Goal: Task Accomplishment & Management: Manage account settings

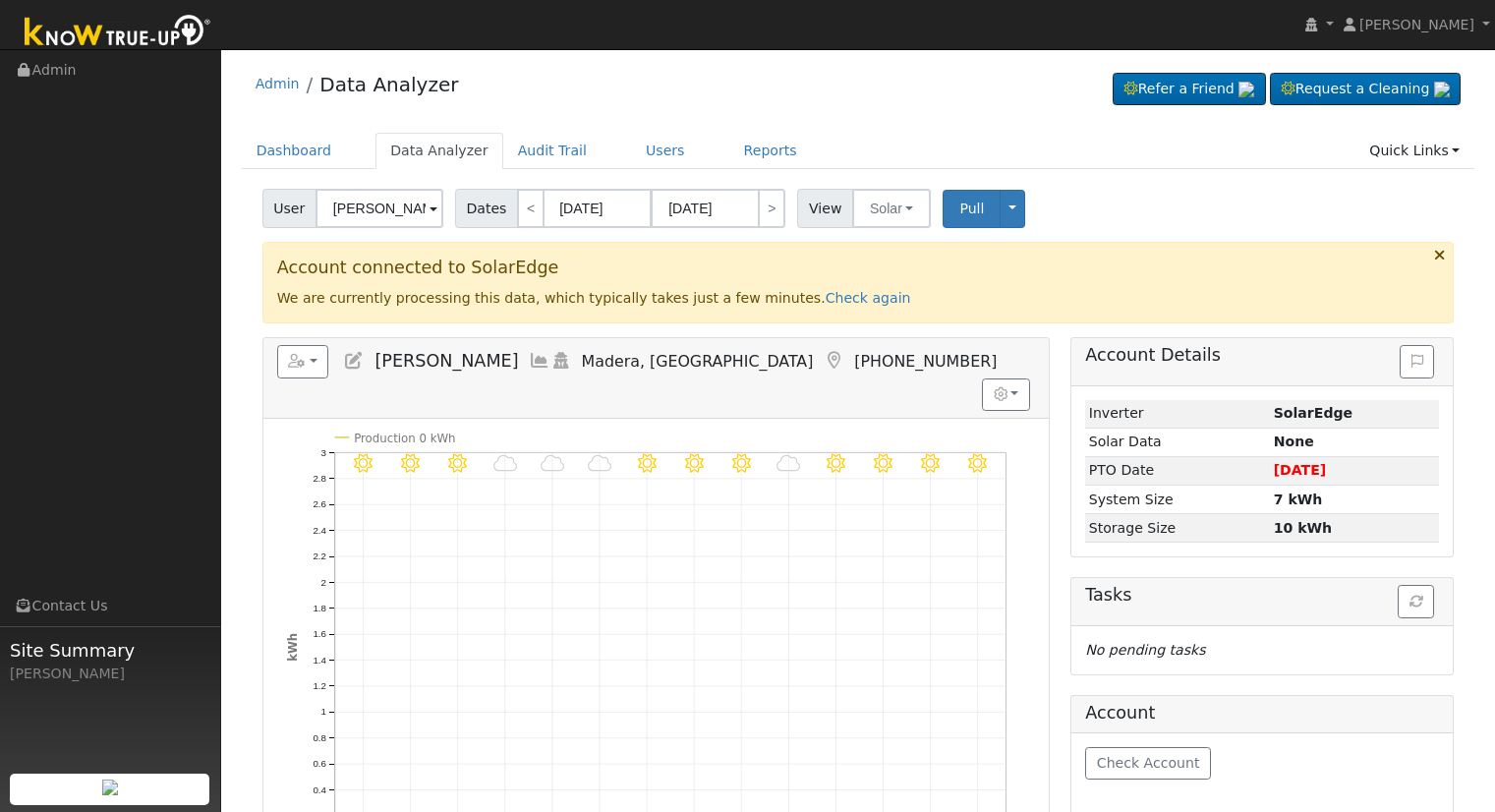
scroll to position [98, 0]
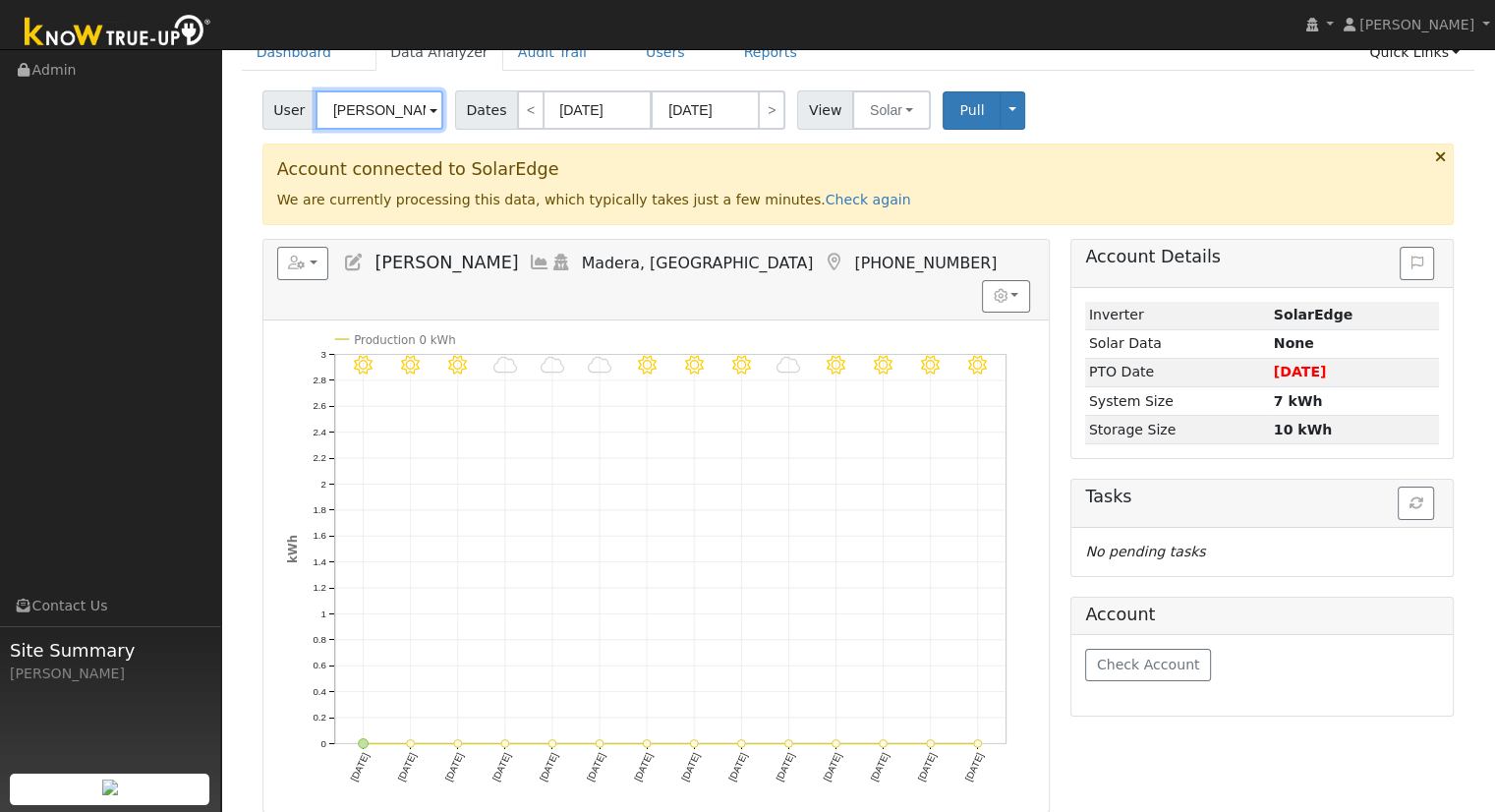
click at [366, 109] on input "[PERSON_NAME]" at bounding box center [378, 111] width 127 height 40
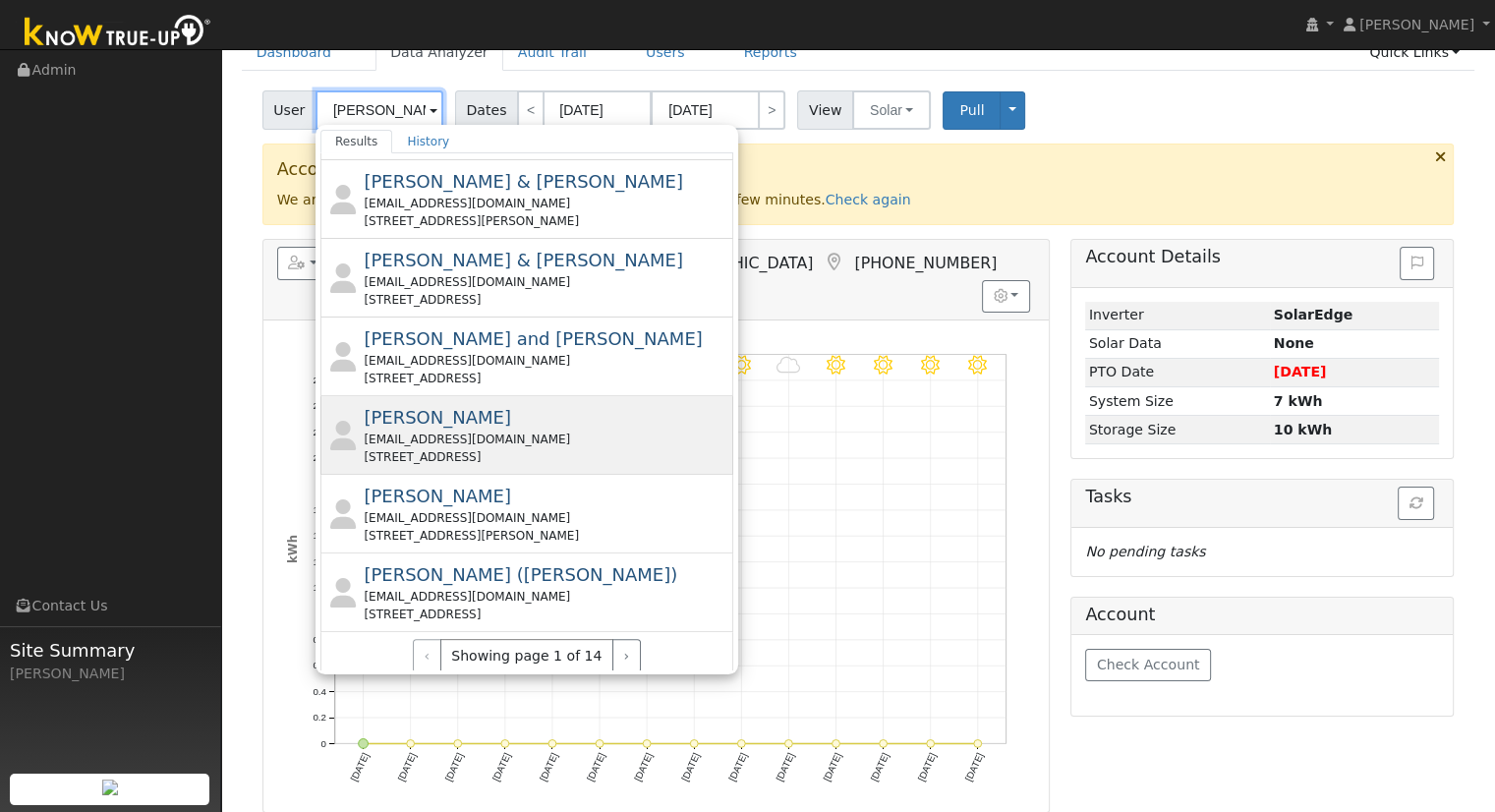
scroll to position [707, 0]
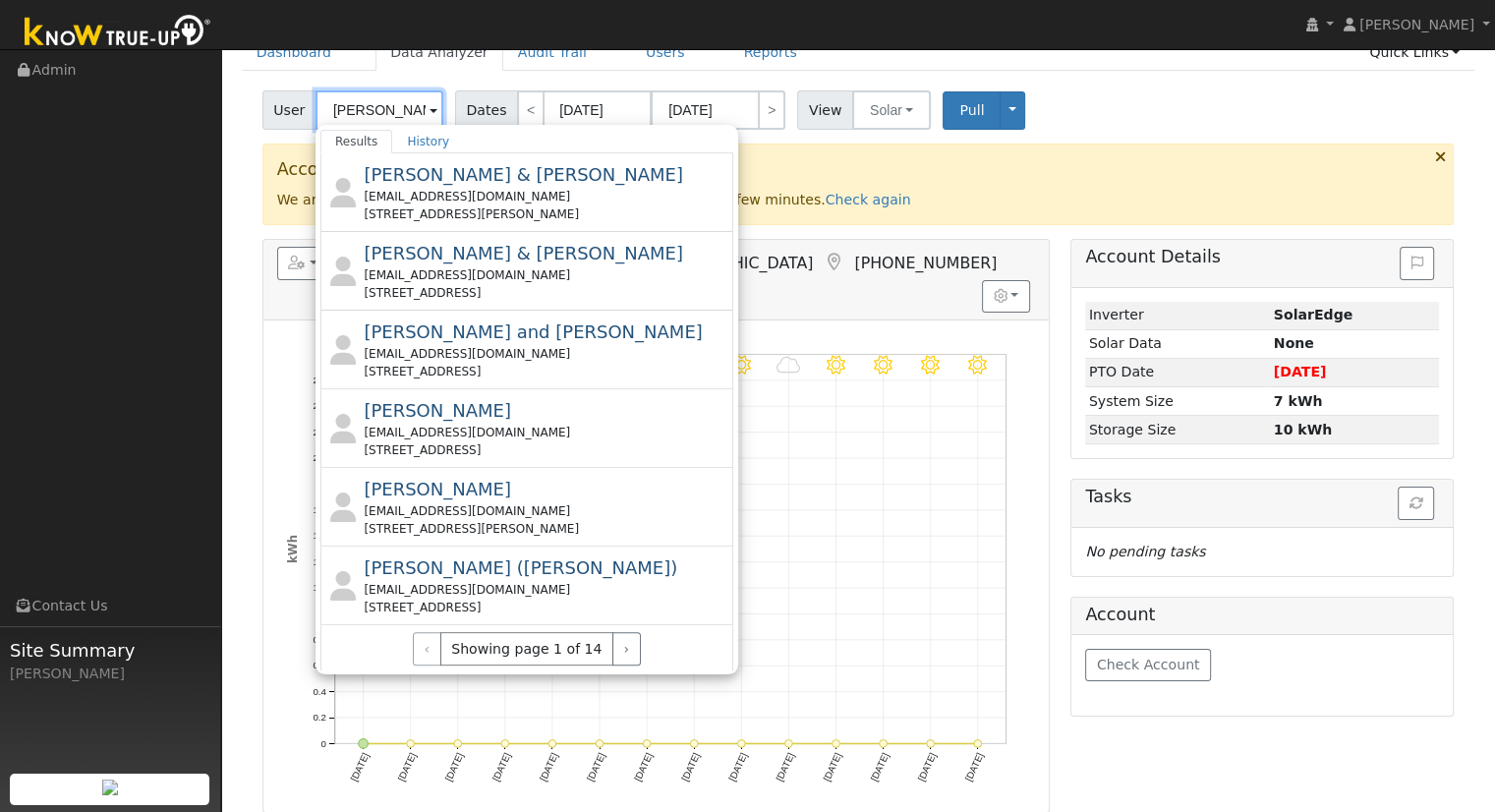
drag, startPoint x: 374, startPoint y: 110, endPoint x: 300, endPoint y: 107, distance: 74.1
click at [300, 107] on div "User [PERSON_NAME] Results History [PERSON_NAME] [PERSON_NAME][EMAIL_ADDRESS][D…" at bounding box center [356, 111] width 186 height 40
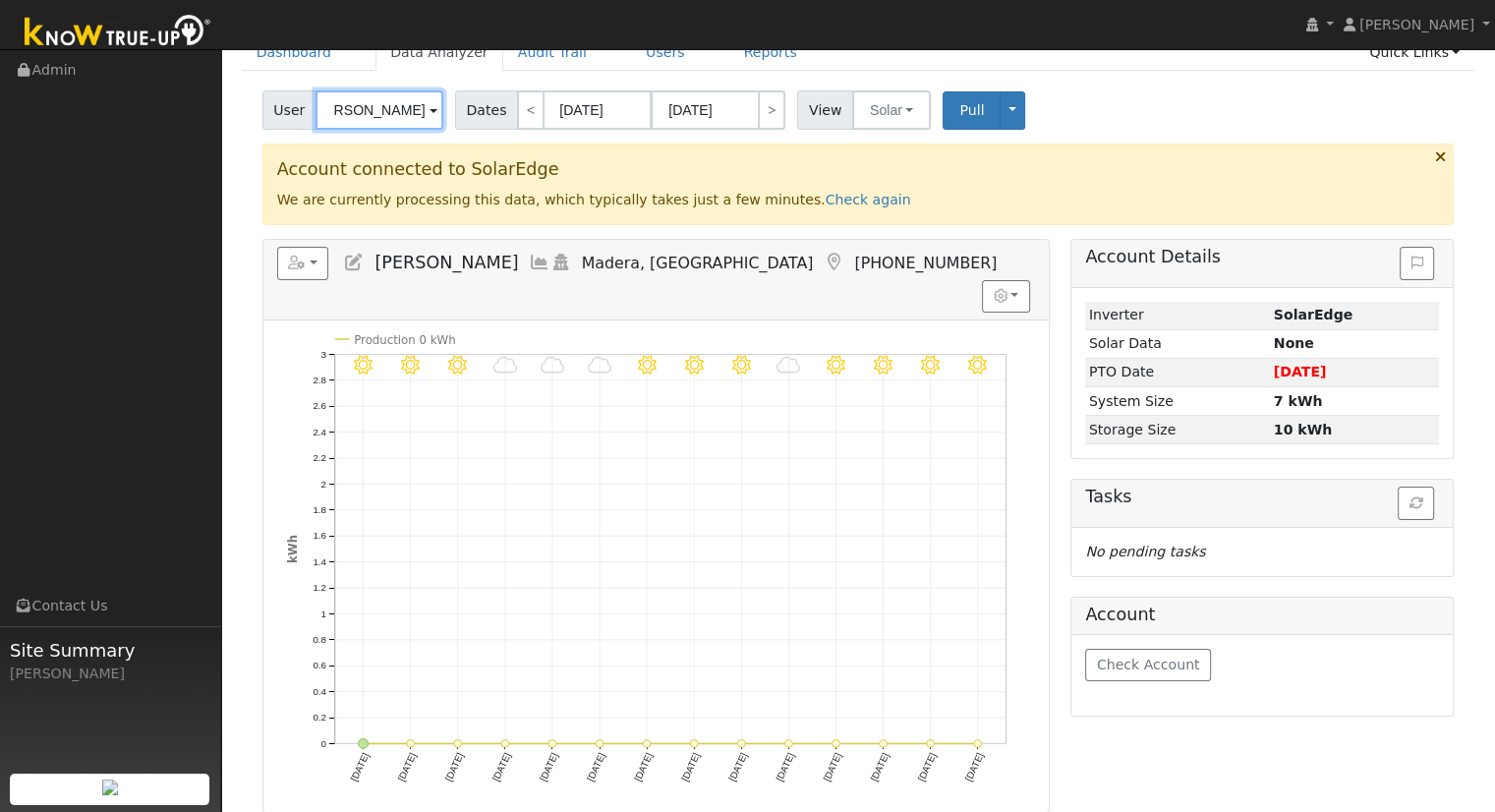
scroll to position [0, 31]
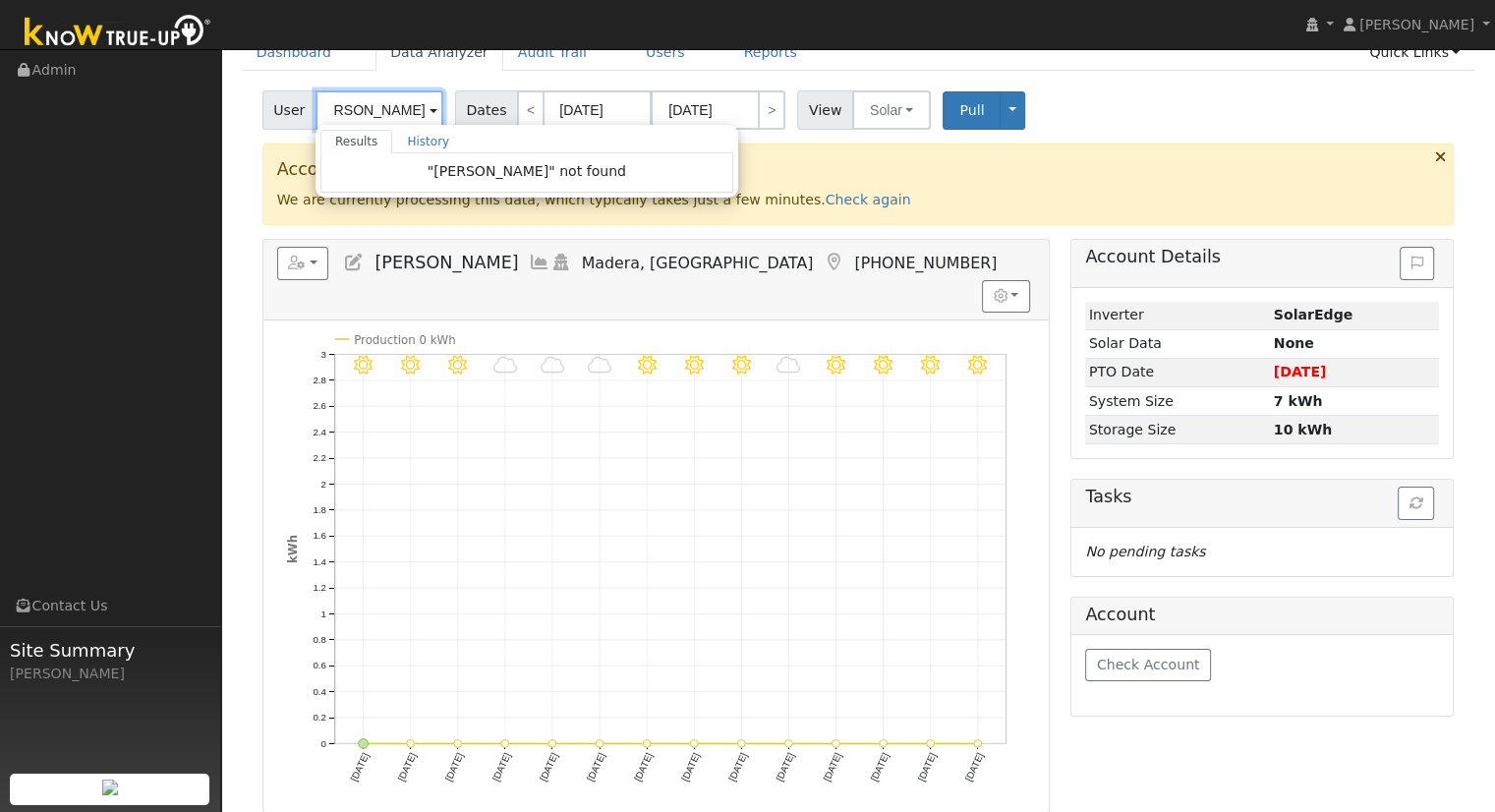
click at [397, 111] on input "[PERSON_NAME]" at bounding box center [378, 111] width 127 height 40
click at [393, 111] on input "[PERSON_NAME]" at bounding box center [378, 111] width 127 height 40
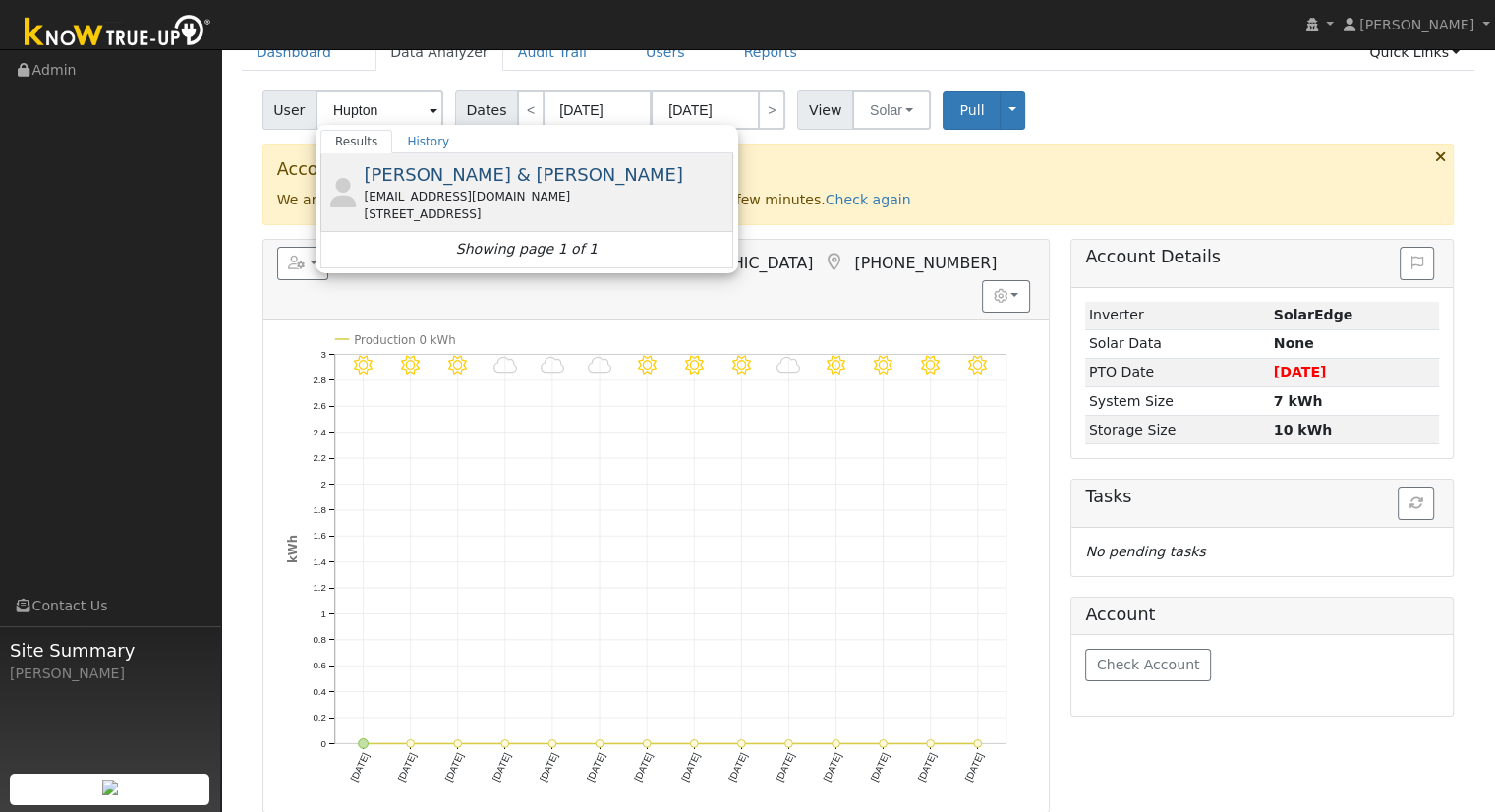
click at [445, 195] on div "[EMAIL_ADDRESS][DOMAIN_NAME]" at bounding box center [545, 197] width 365 height 18
type input "[PERSON_NAME] & [PERSON_NAME]"
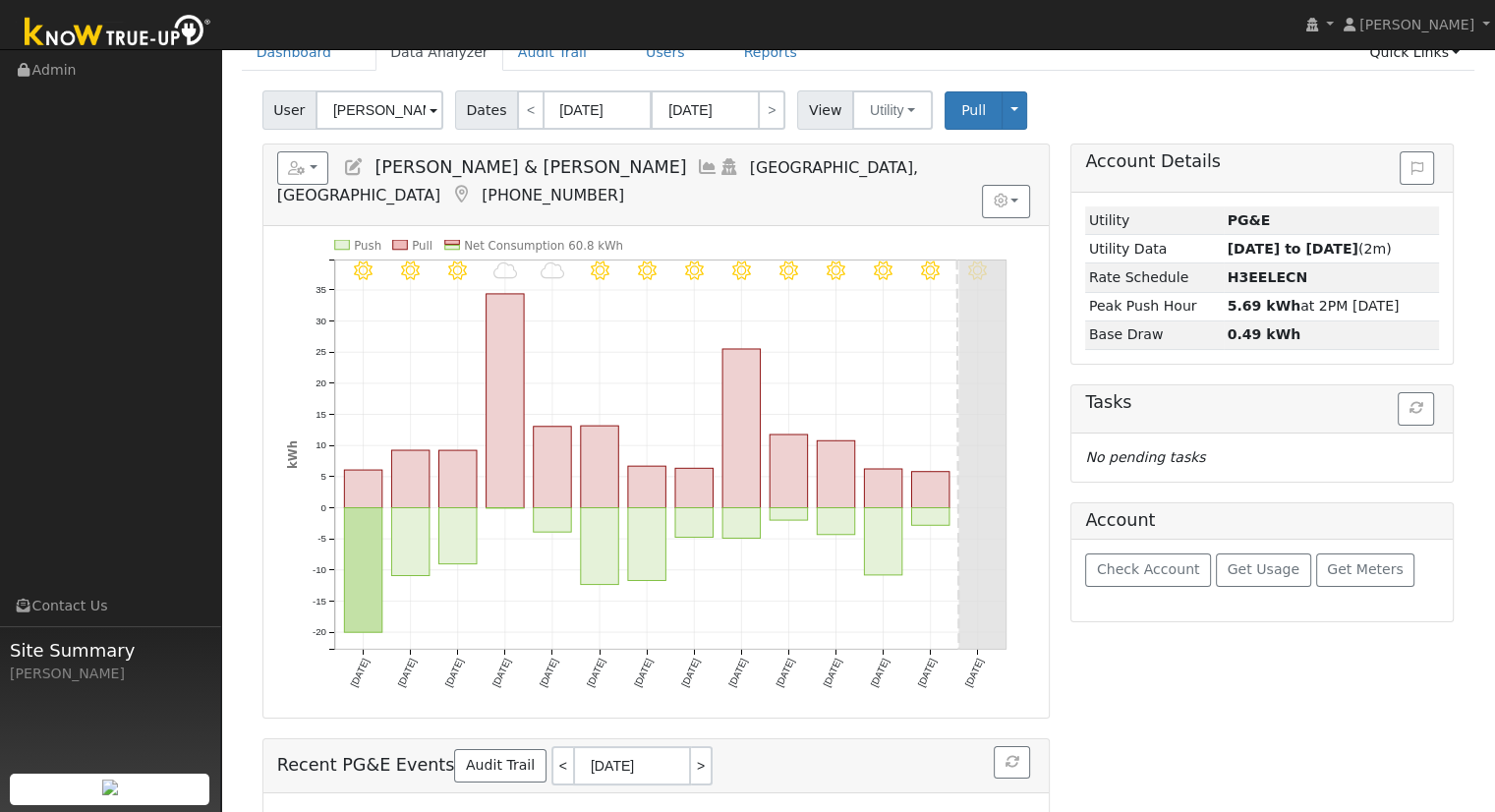
click at [349, 171] on icon at bounding box center [354, 167] width 22 height 18
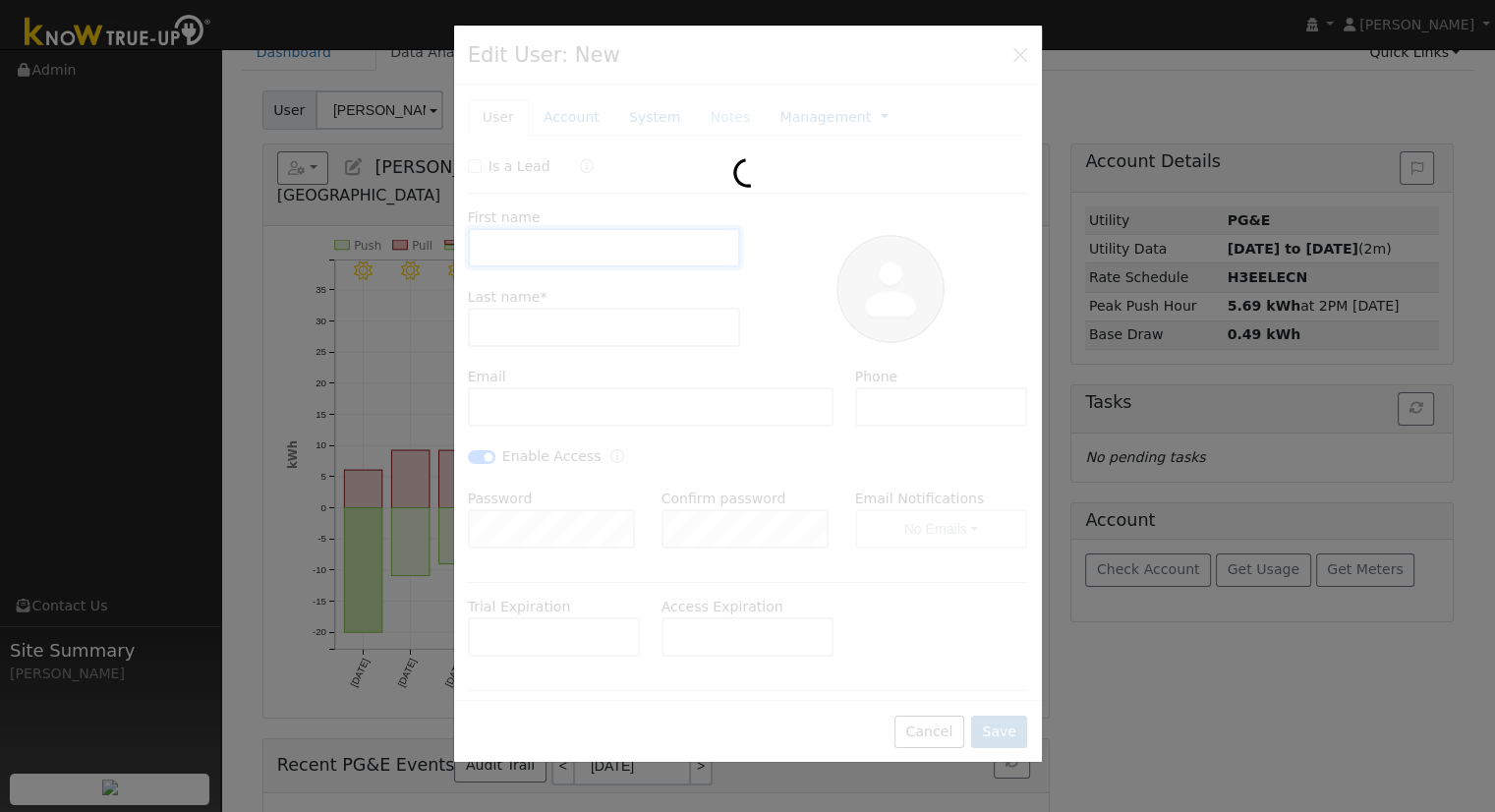
type input "[PERSON_NAME] & [PERSON_NAME]"
type input "Hupton"
type input "[EMAIL_ADDRESS][DOMAIN_NAME]"
type input "[PHONE_NUMBER]"
checkbox input "true"
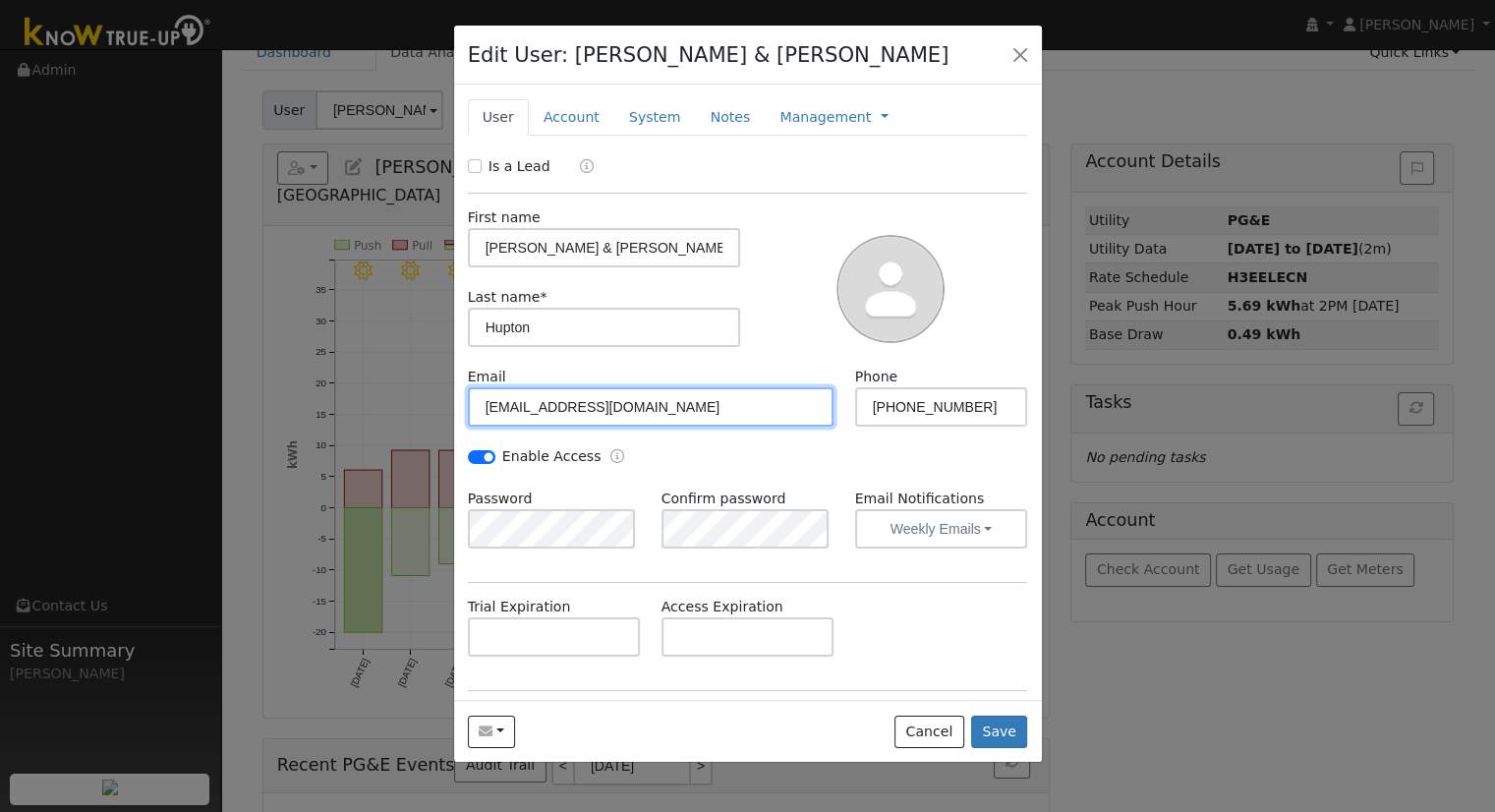
drag, startPoint x: 589, startPoint y: 421, endPoint x: 403, endPoint y: 378, distance: 190.9
click at [403, 378] on div "Edit User: [PERSON_NAME] & [PERSON_NAME] Default Account Default Account [STREE…" at bounding box center [747, 406] width 1495 height 812
paste input "jr"
type input "[EMAIL_ADDRESS][DOMAIN_NAME]"
click at [1005, 739] on button "Save" at bounding box center [1000, 732] width 57 height 34
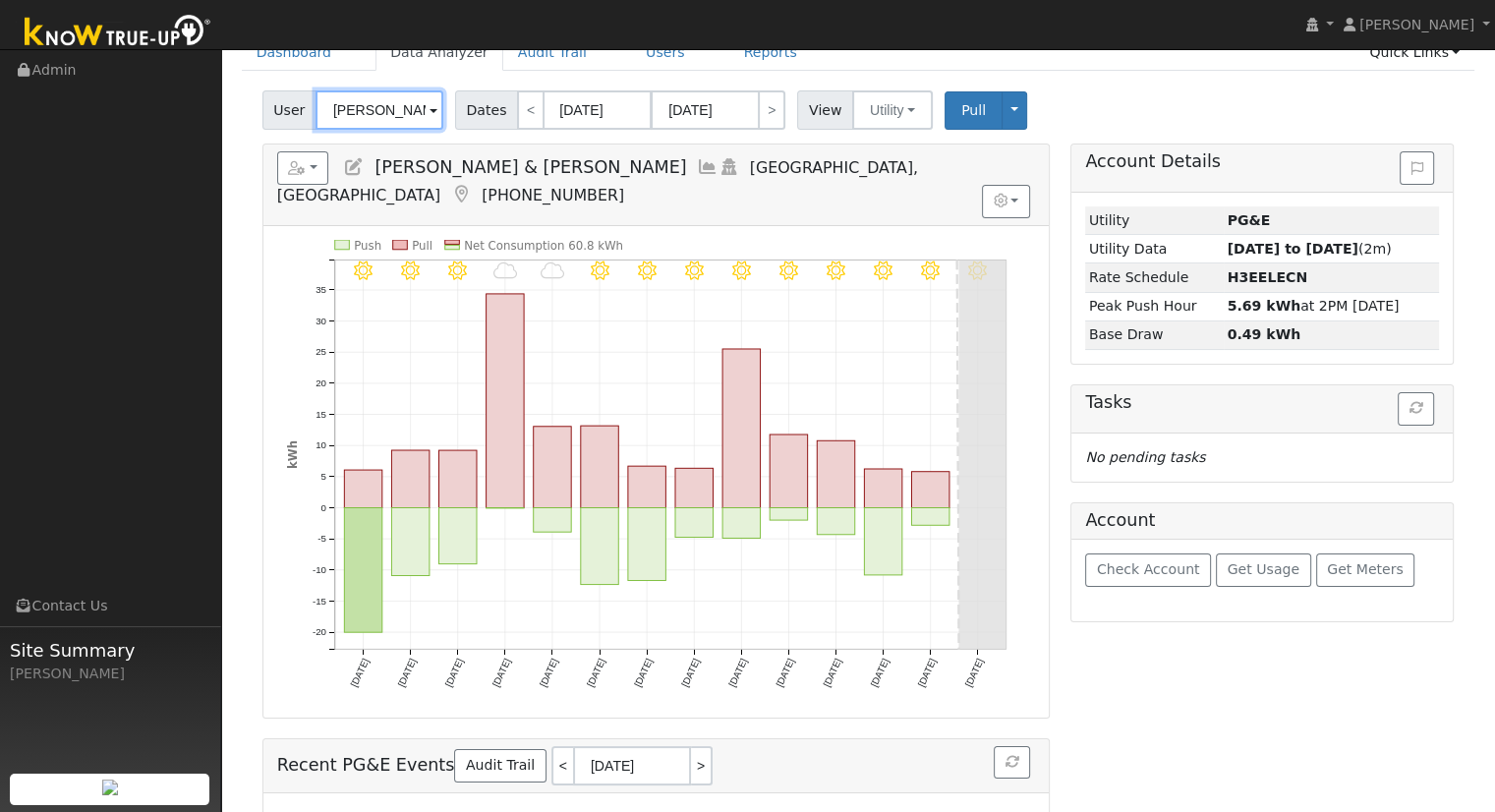
click at [381, 115] on input "[PERSON_NAME] & [PERSON_NAME]" at bounding box center [378, 111] width 127 height 40
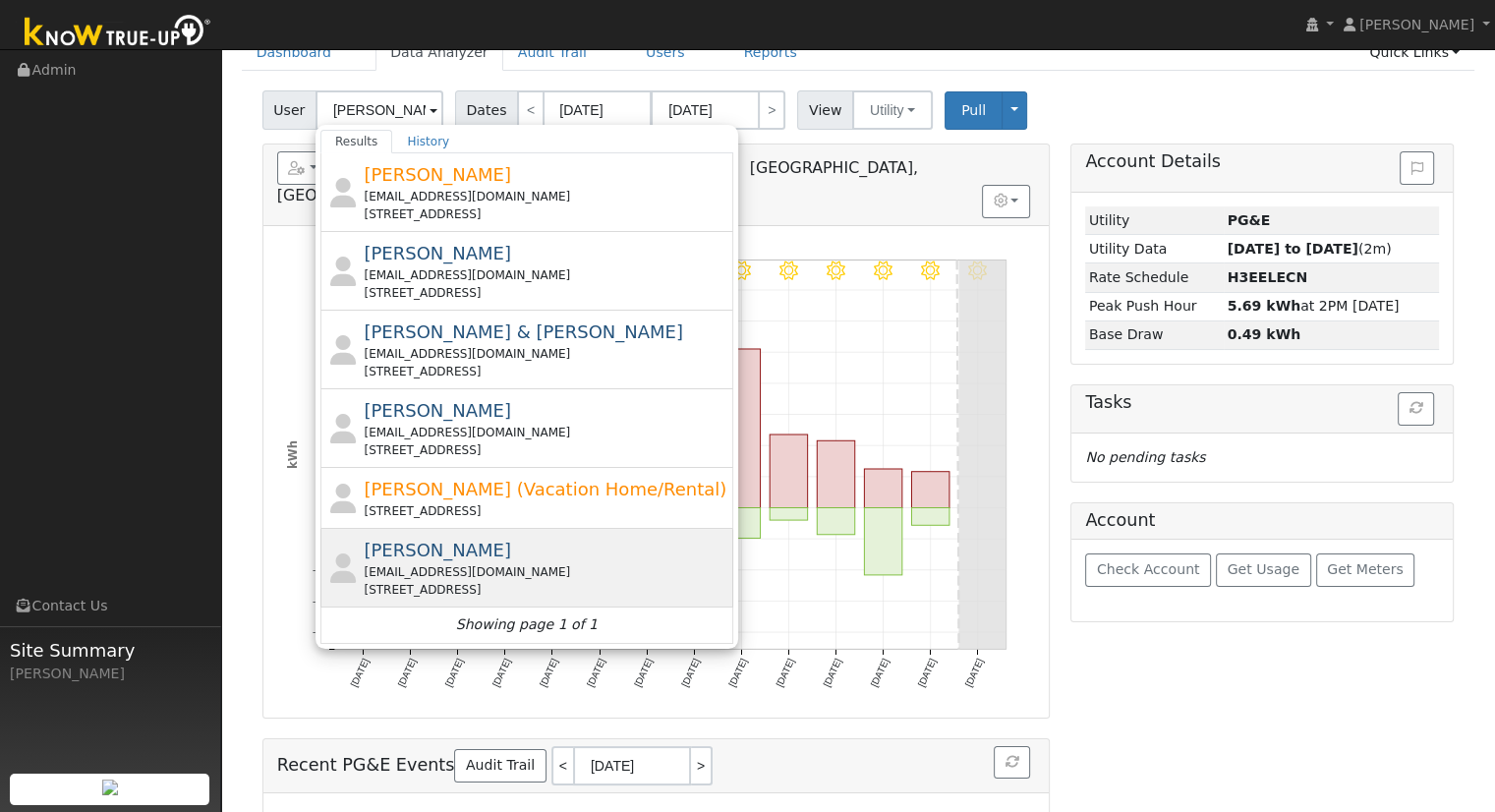
click at [506, 581] on div "[STREET_ADDRESS]" at bounding box center [545, 590] width 365 height 18
type input "[PERSON_NAME]"
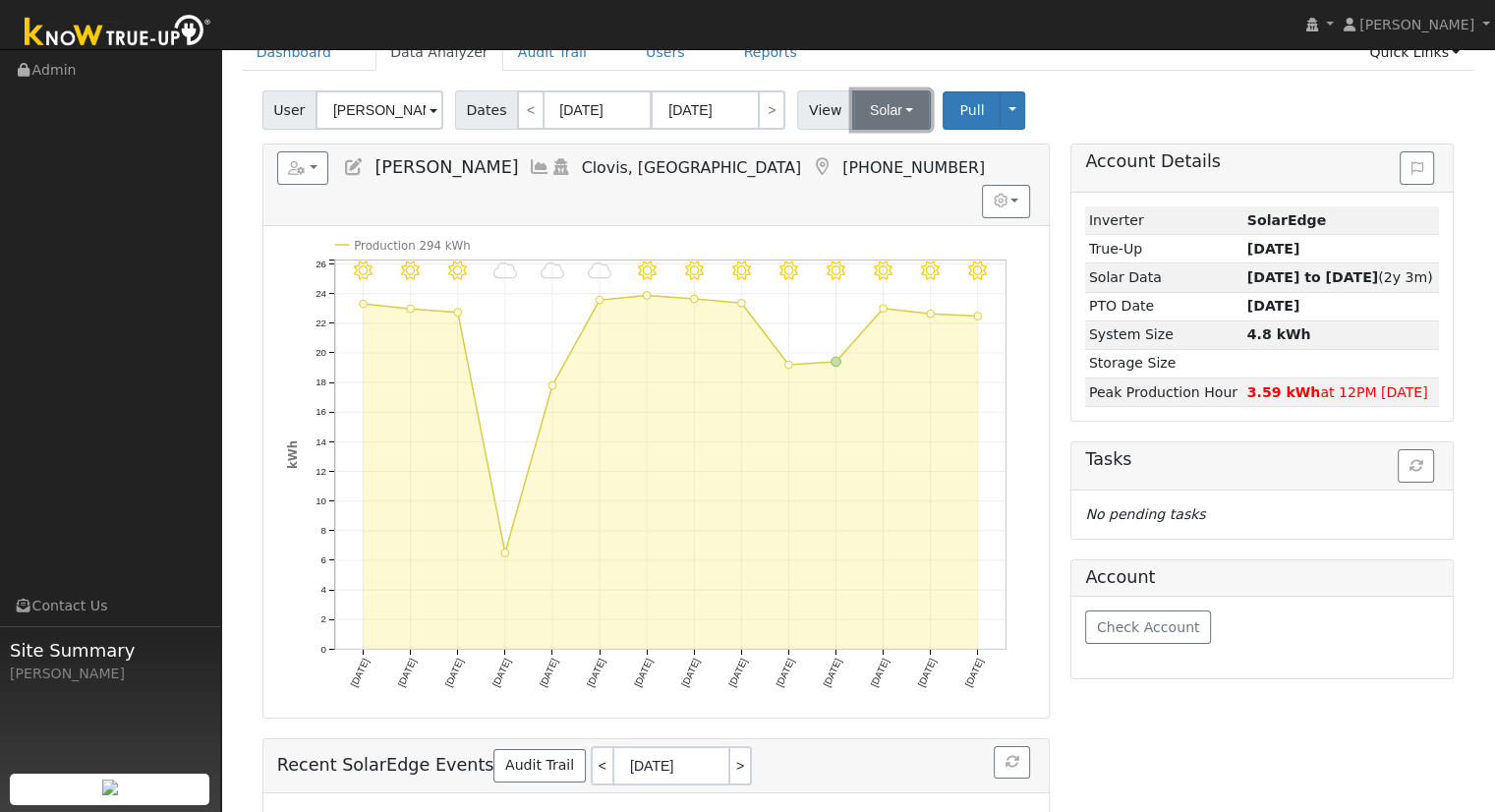
click at [894, 115] on button "Solar" at bounding box center [891, 111] width 79 height 40
click at [346, 170] on icon at bounding box center [354, 167] width 22 height 18
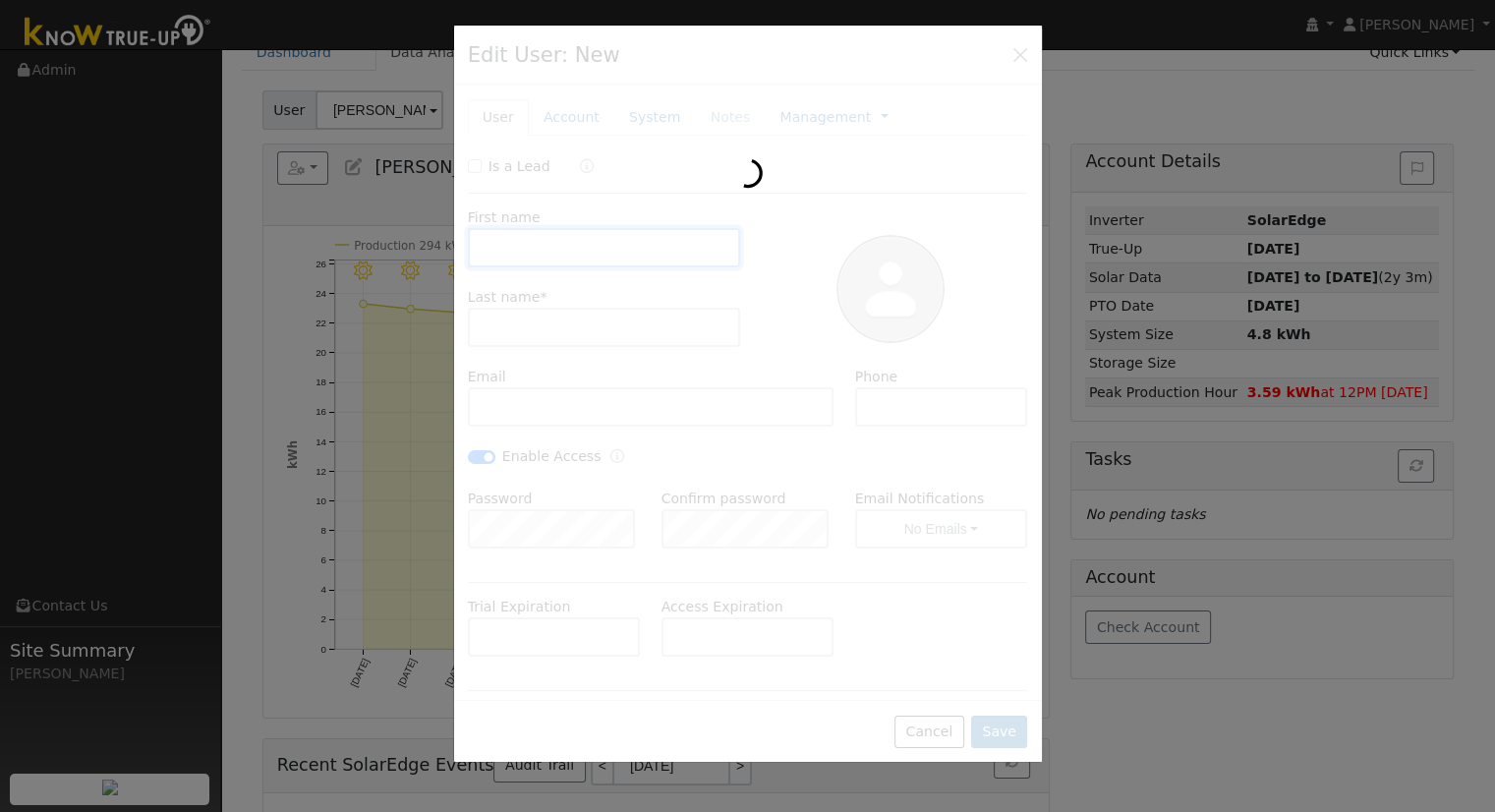
type input "[DATE]"
type input "[PERSON_NAME]"
type input "[EMAIL_ADDRESS][DOMAIN_NAME]"
type input "[PHONE_NUMBER]"
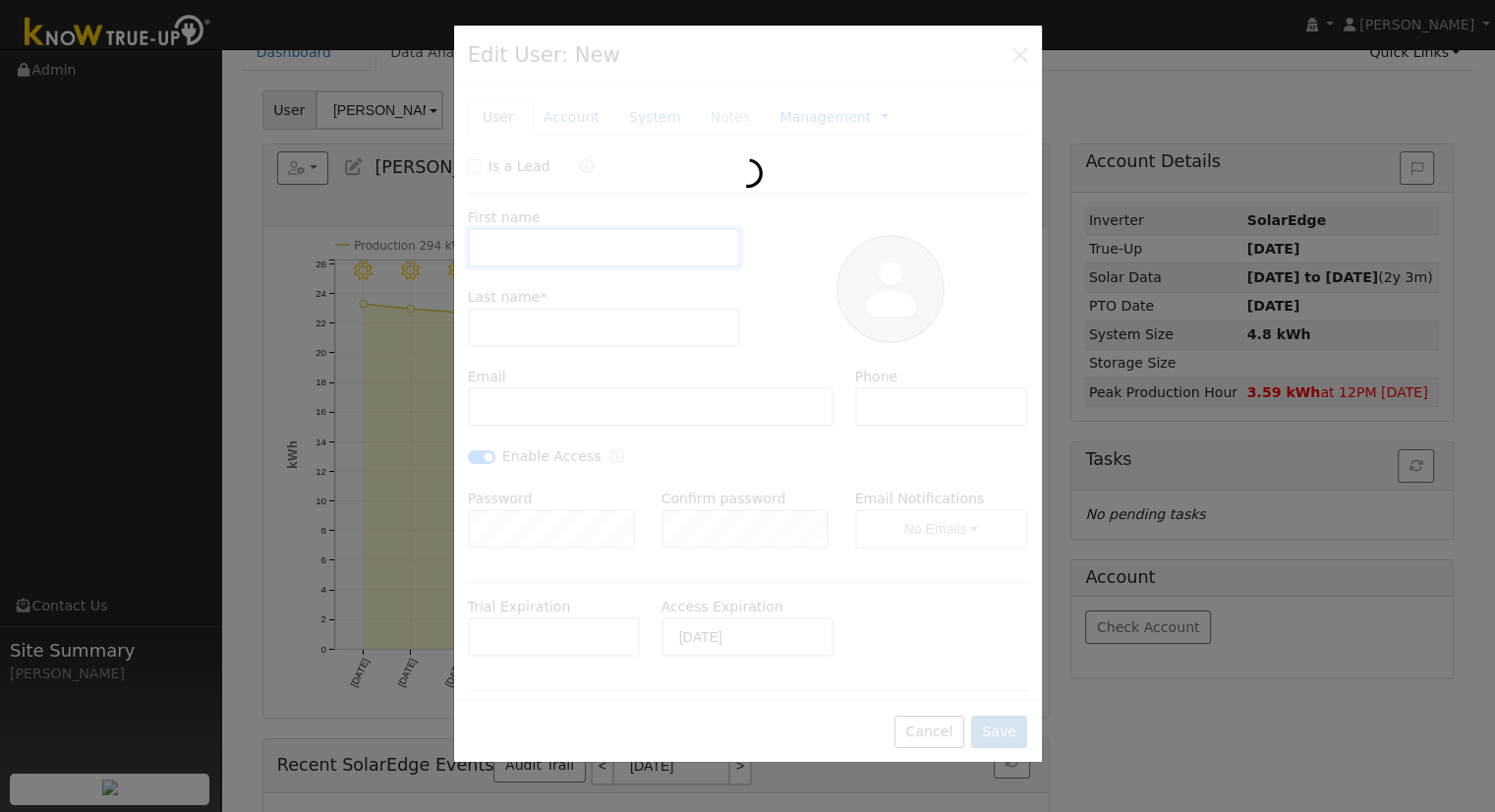
type input "Default Account"
type input "[STREET_ADDRESS]"
type input "Clovis"
type input "CA"
type input "93619"
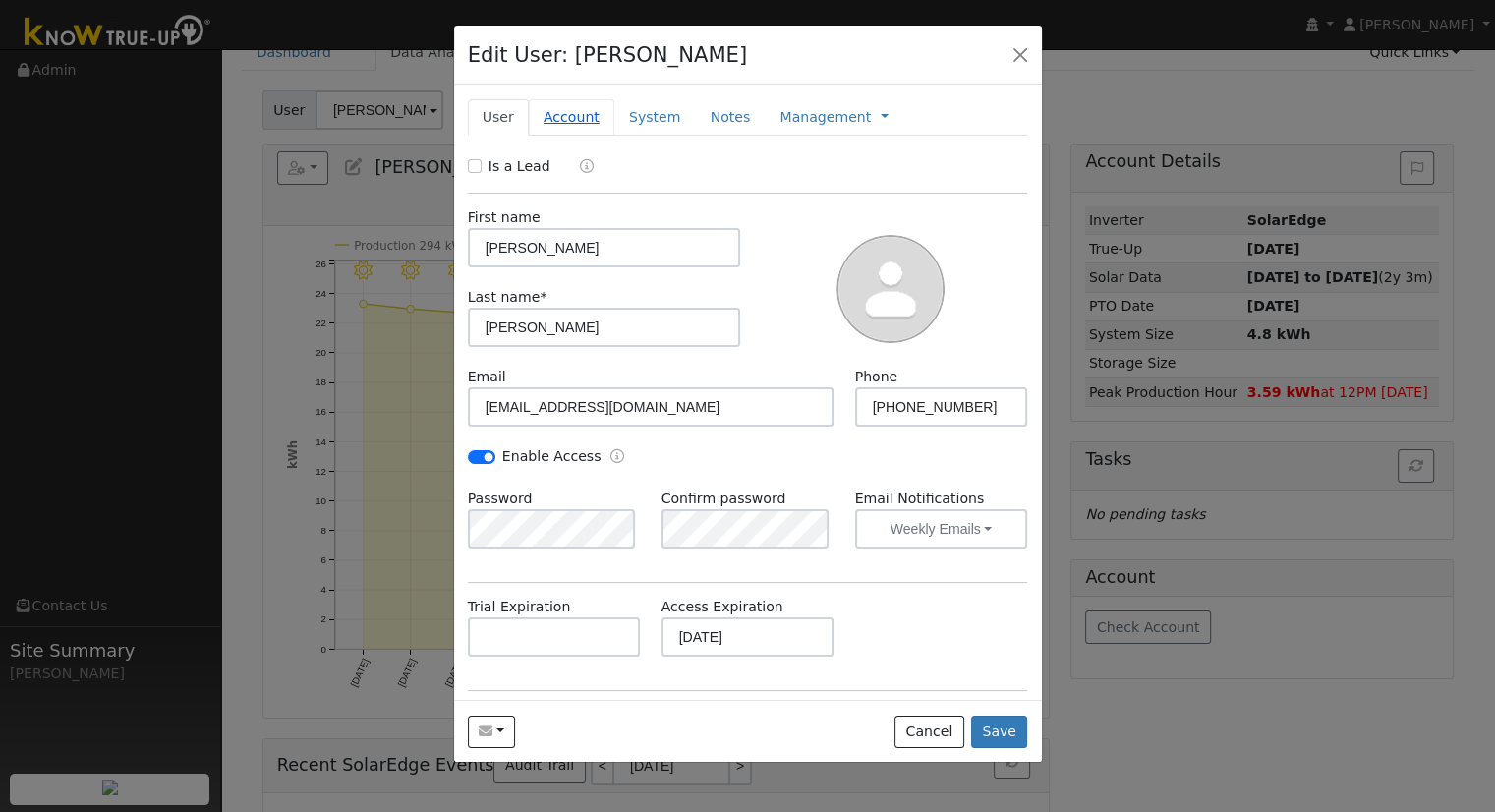
click at [567, 123] on link "Account" at bounding box center [571, 117] width 86 height 37
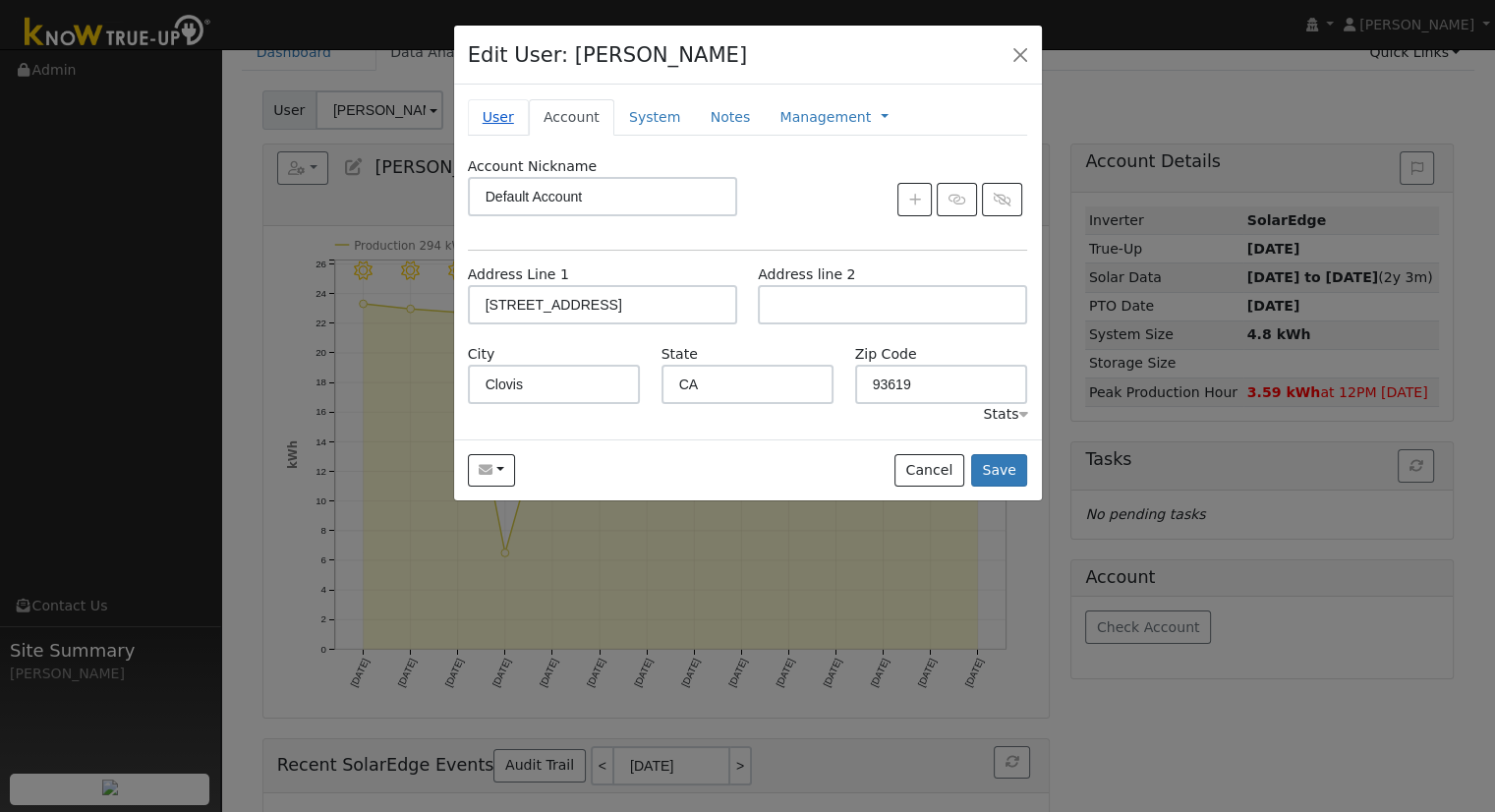
click at [489, 115] on link "User" at bounding box center [499, 117] width 61 height 37
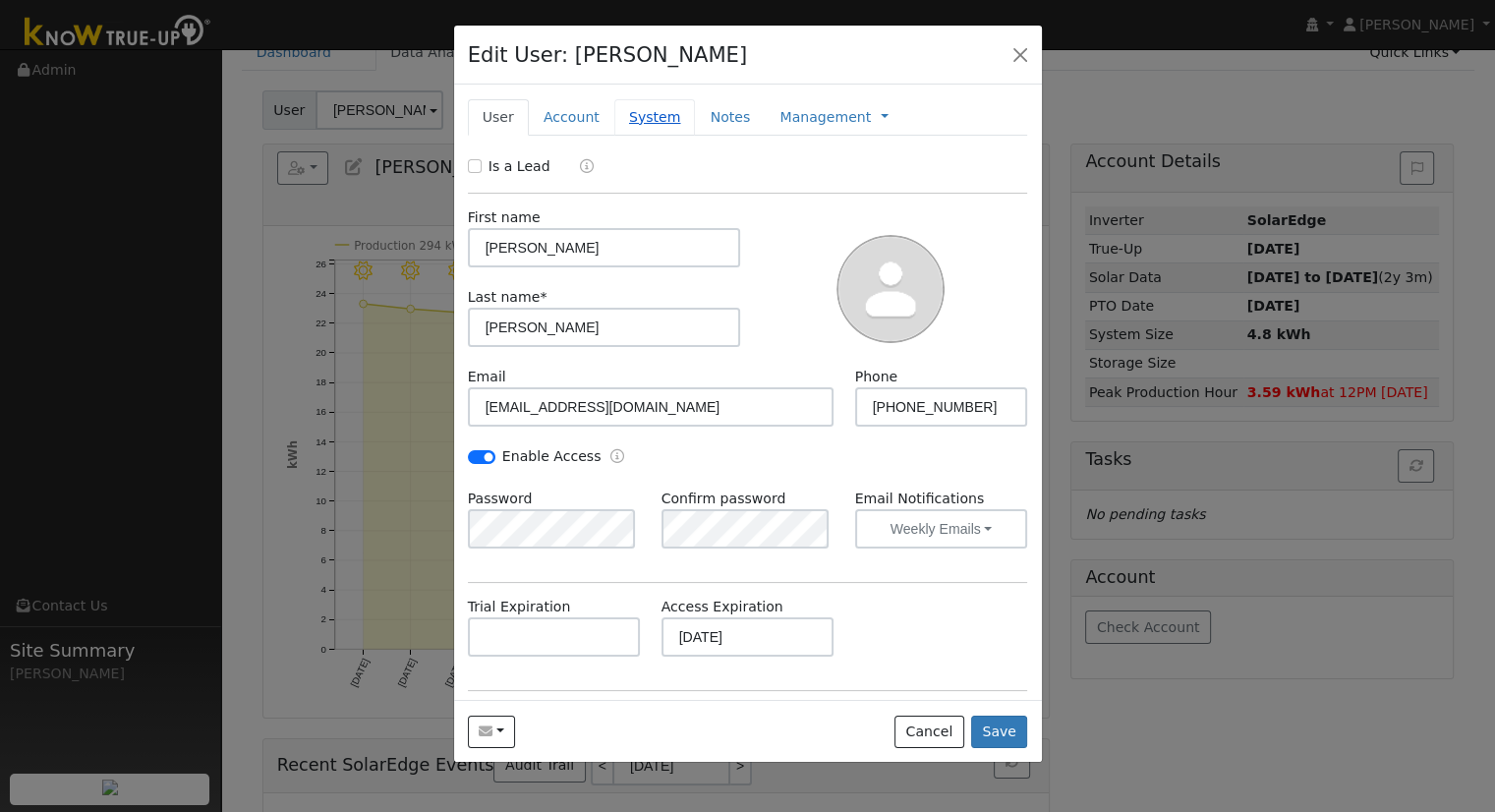
click at [628, 114] on link "System" at bounding box center [655, 117] width 82 height 37
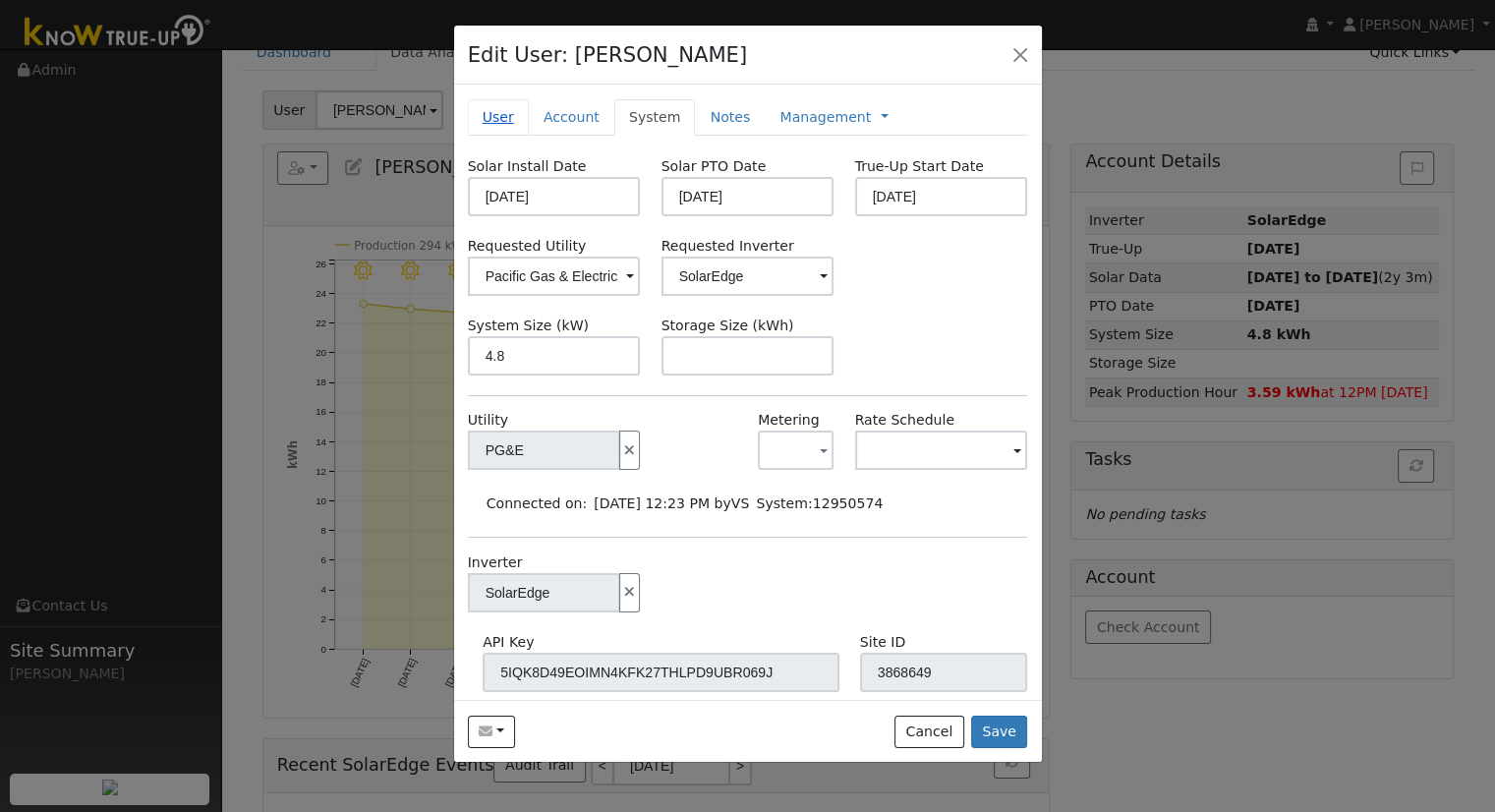
click at [501, 117] on link "User" at bounding box center [499, 117] width 61 height 37
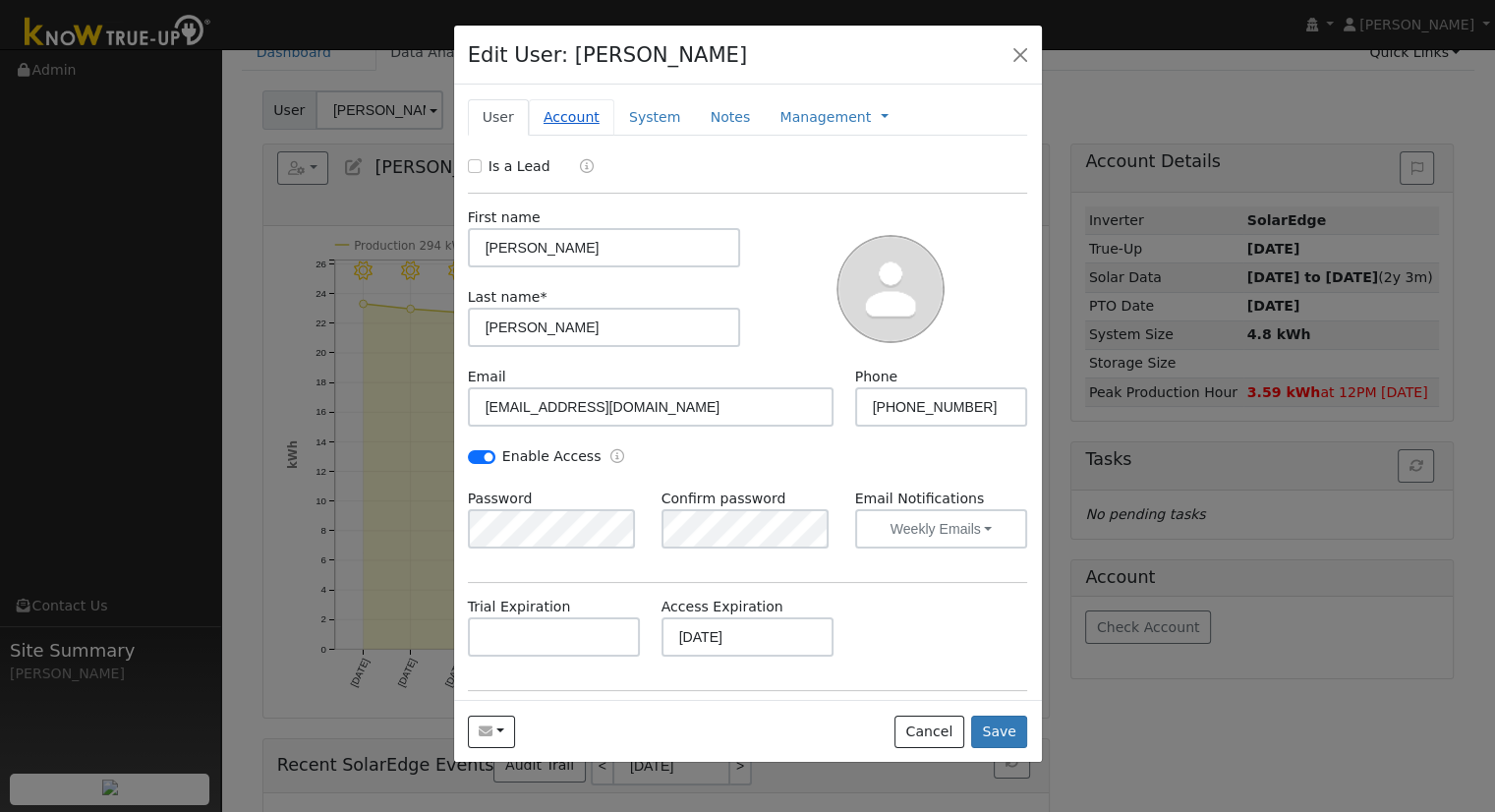
click at [542, 115] on link "Account" at bounding box center [571, 117] width 86 height 37
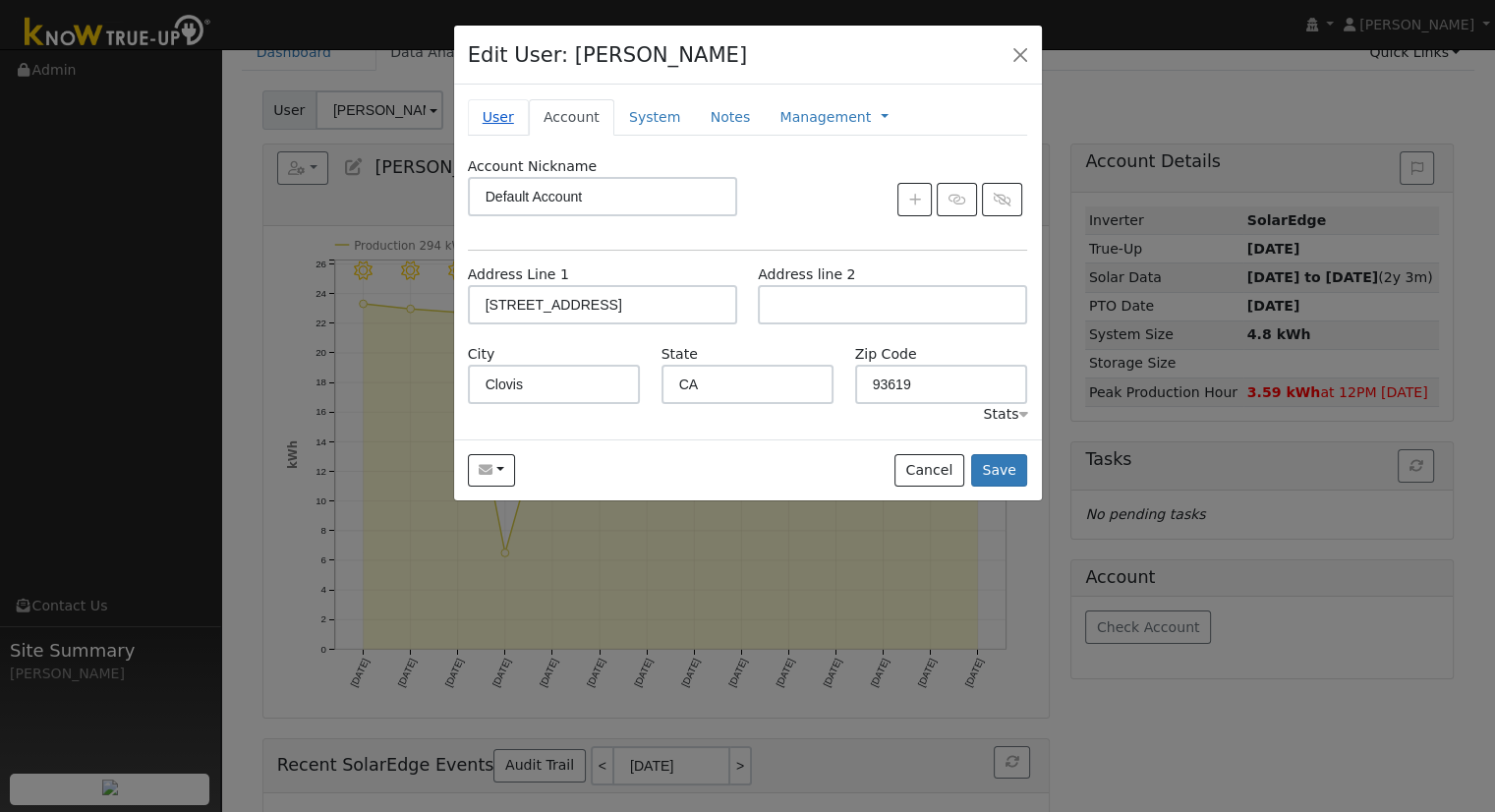
click at [487, 120] on link "User" at bounding box center [499, 117] width 61 height 37
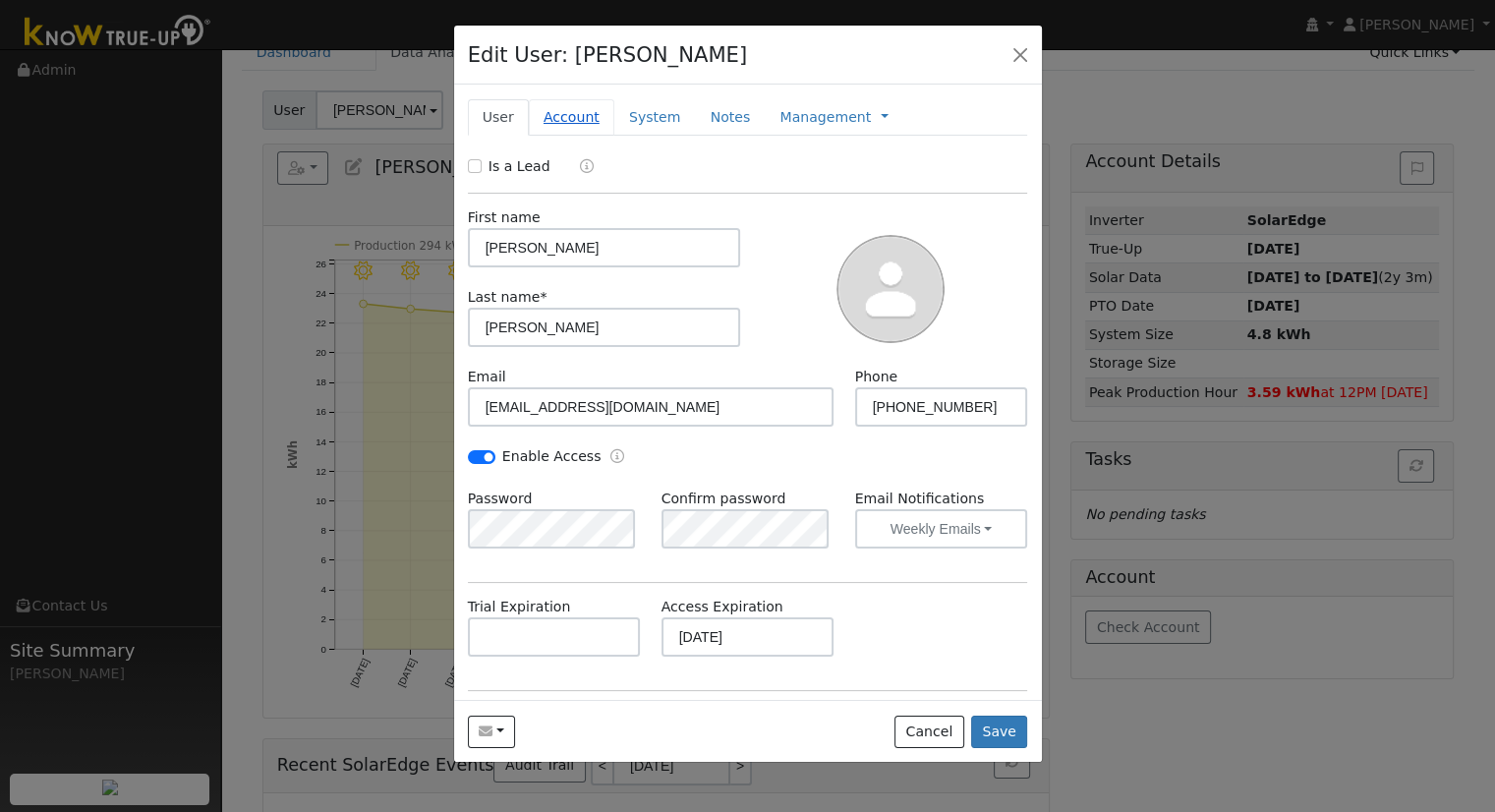
click at [565, 107] on link "Account" at bounding box center [571, 117] width 86 height 37
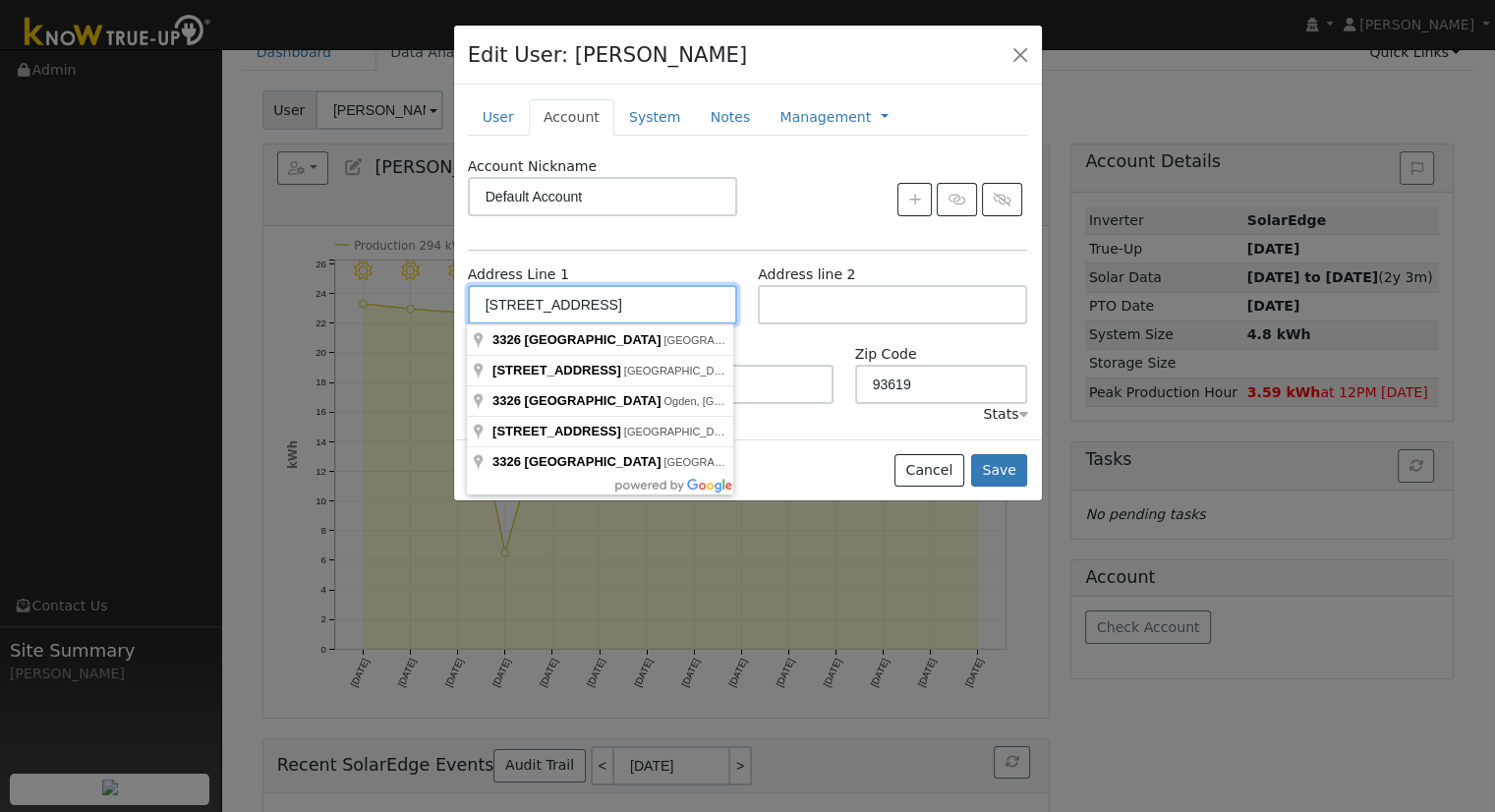
drag, startPoint x: 483, startPoint y: 308, endPoint x: 513, endPoint y: 311, distance: 30.1
click at [513, 311] on input "[STREET_ADDRESS]" at bounding box center [603, 304] width 270 height 40
click at [1029, 55] on button "button" at bounding box center [1021, 54] width 28 height 28
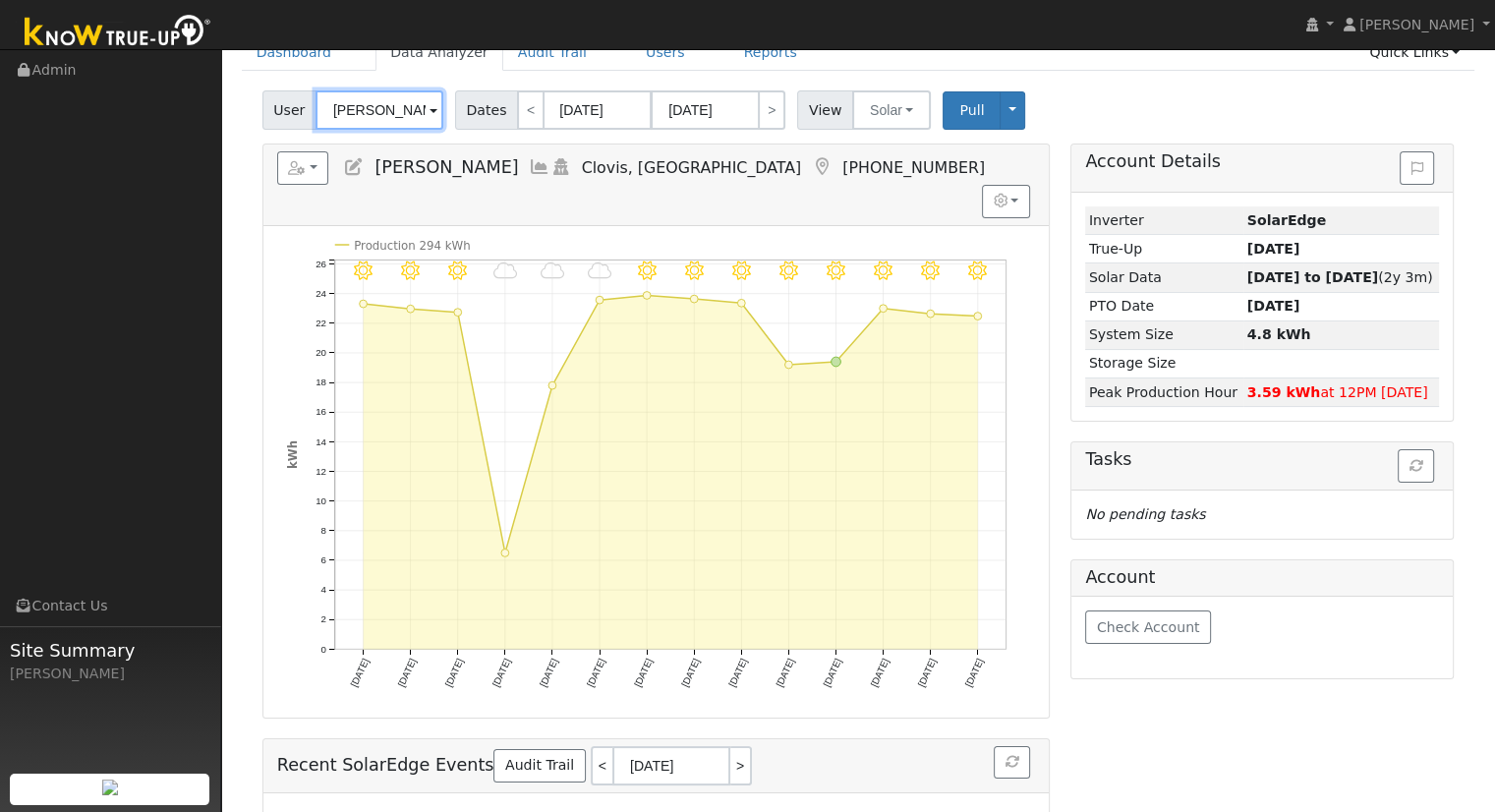
click at [374, 122] on input "[PERSON_NAME]" at bounding box center [378, 111] width 127 height 40
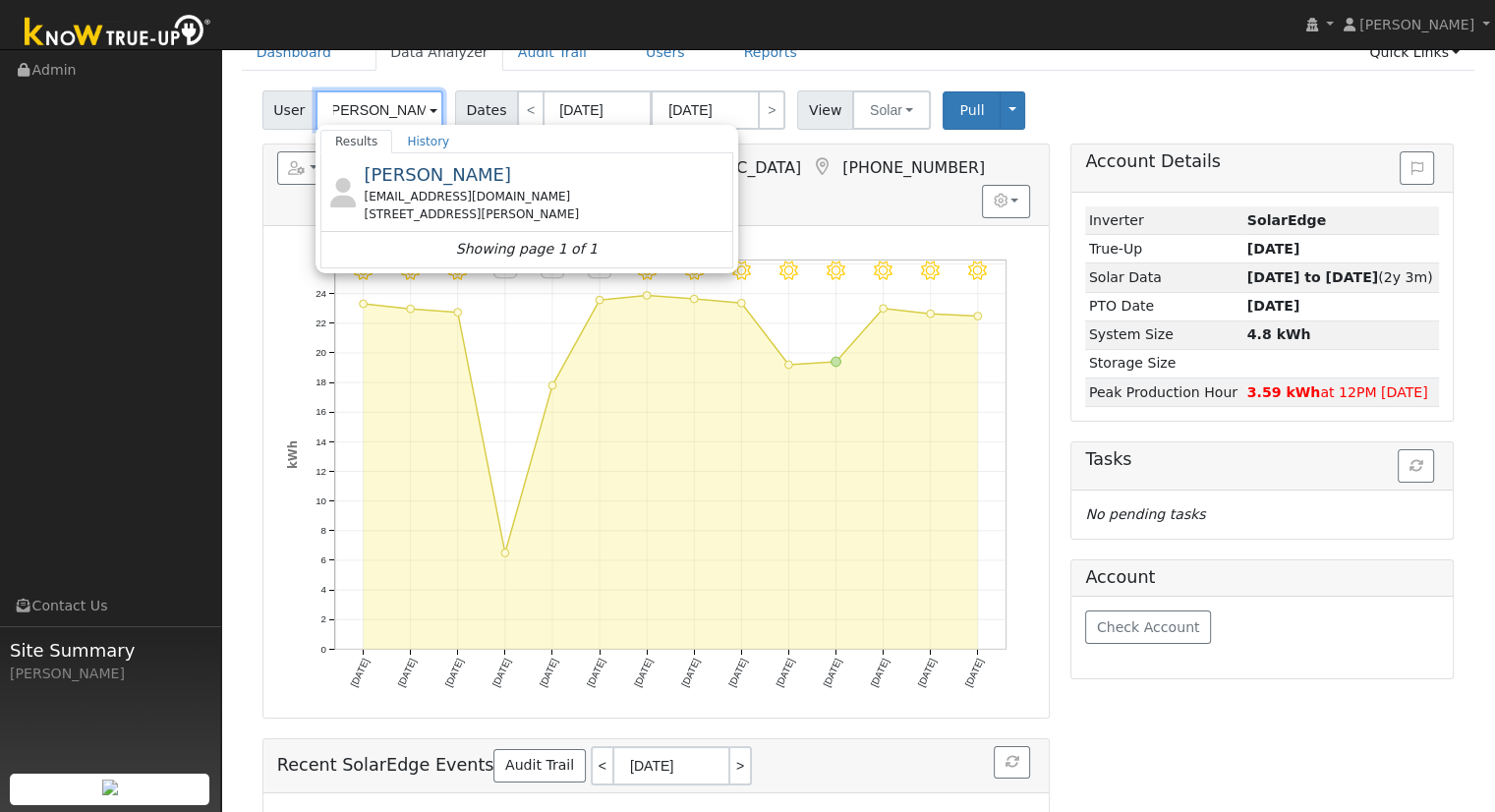
scroll to position [0, 14]
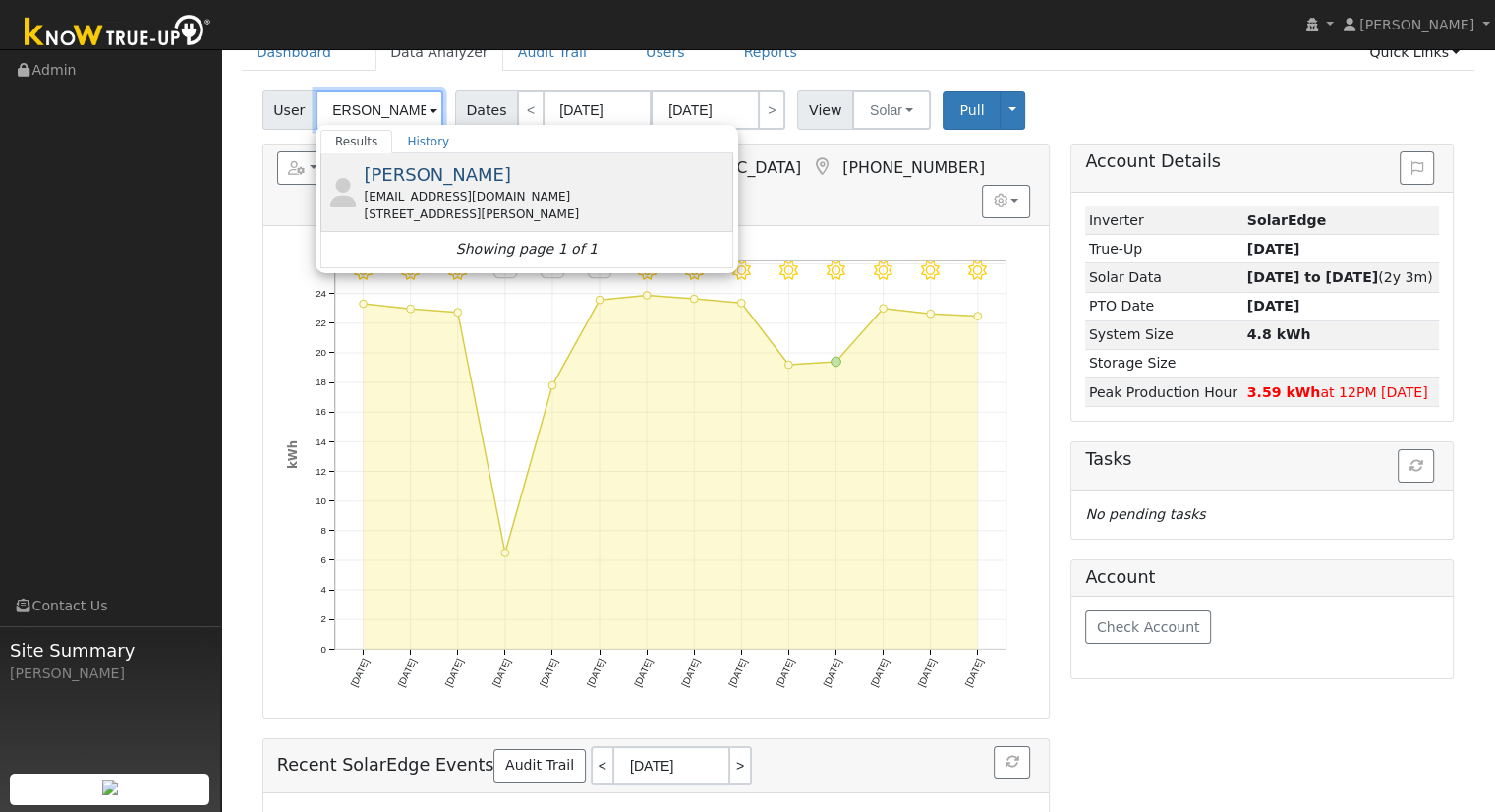
type input "[PERSON_NAME]"
click at [479, 193] on div "[EMAIL_ADDRESS][DOMAIN_NAME]" at bounding box center [545, 197] width 365 height 18
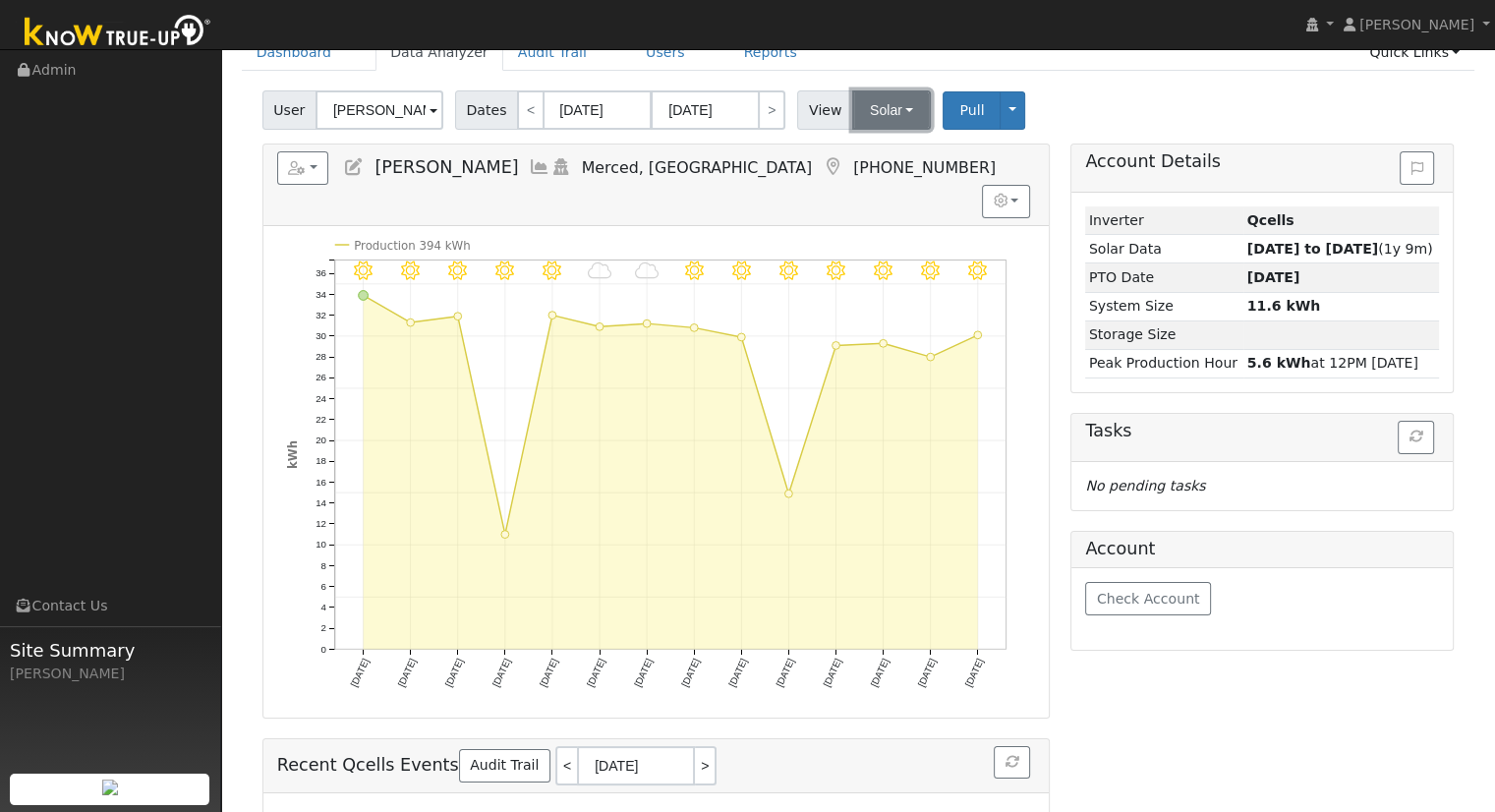
click at [869, 95] on button "Solar" at bounding box center [891, 111] width 79 height 40
click at [899, 154] on link "Utility" at bounding box center [916, 153] width 136 height 28
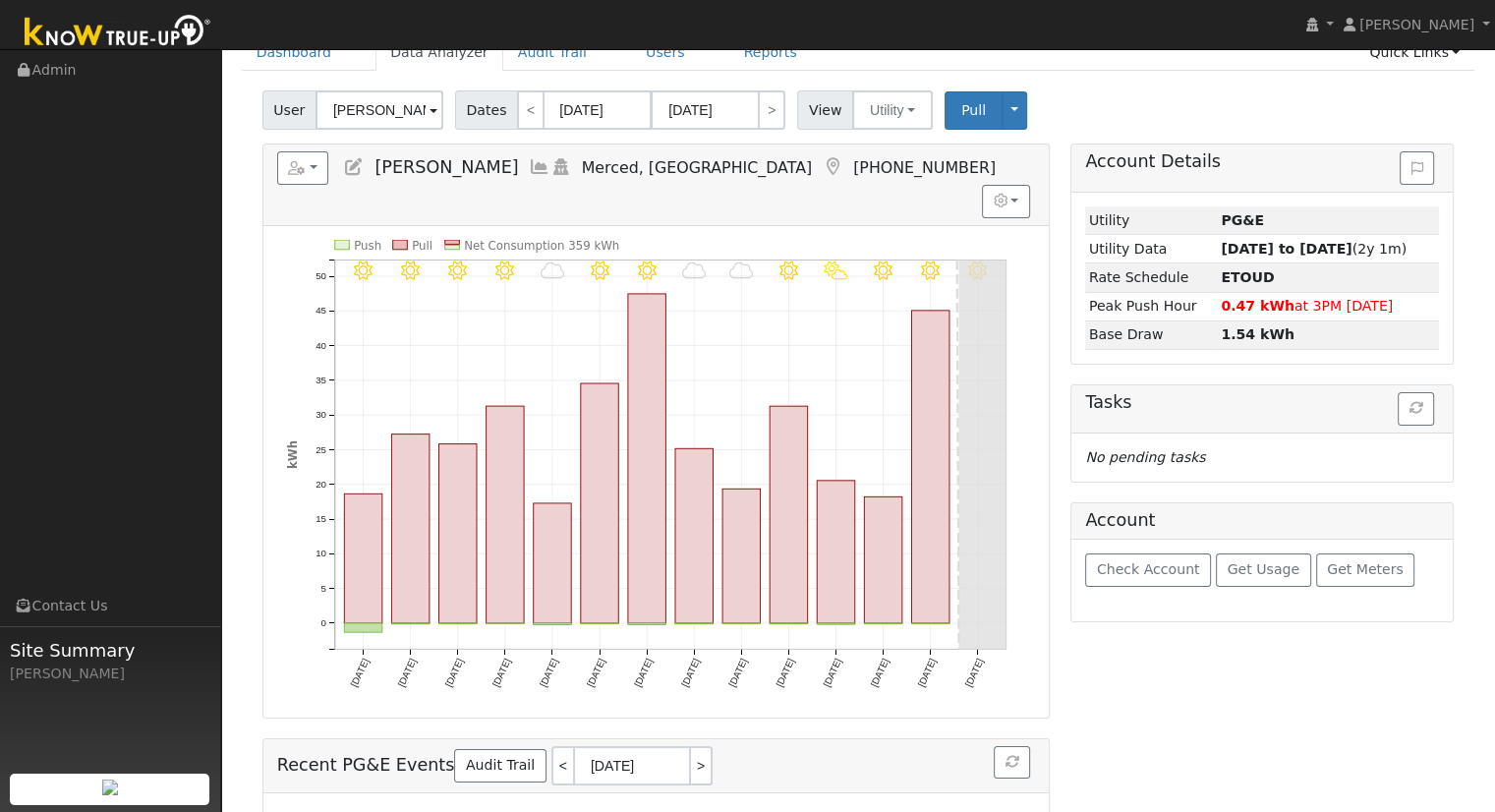
click at [529, 160] on icon at bounding box center [540, 167] width 22 height 18
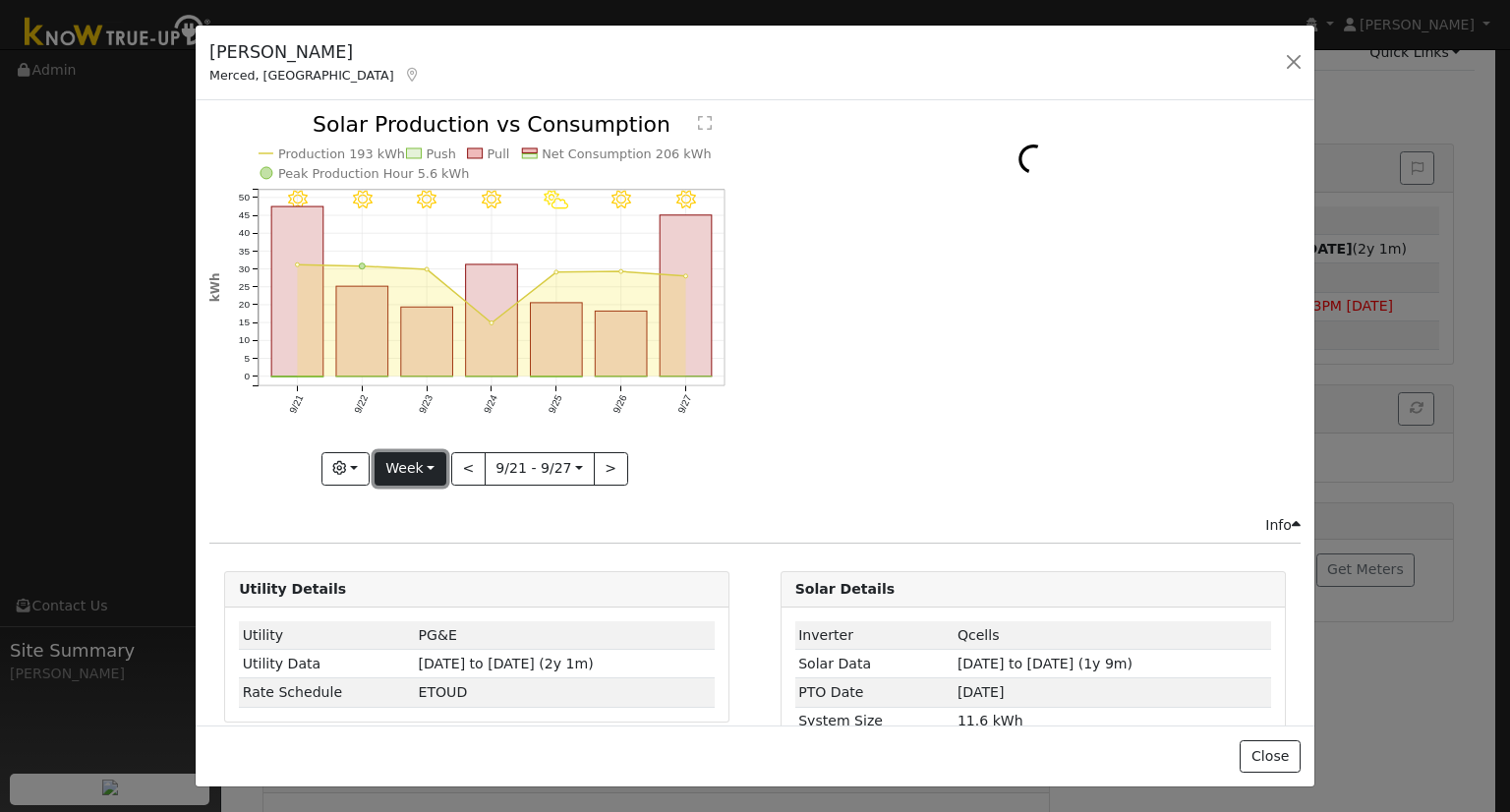
click at [426, 470] on button "Week" at bounding box center [410, 469] width 72 height 34
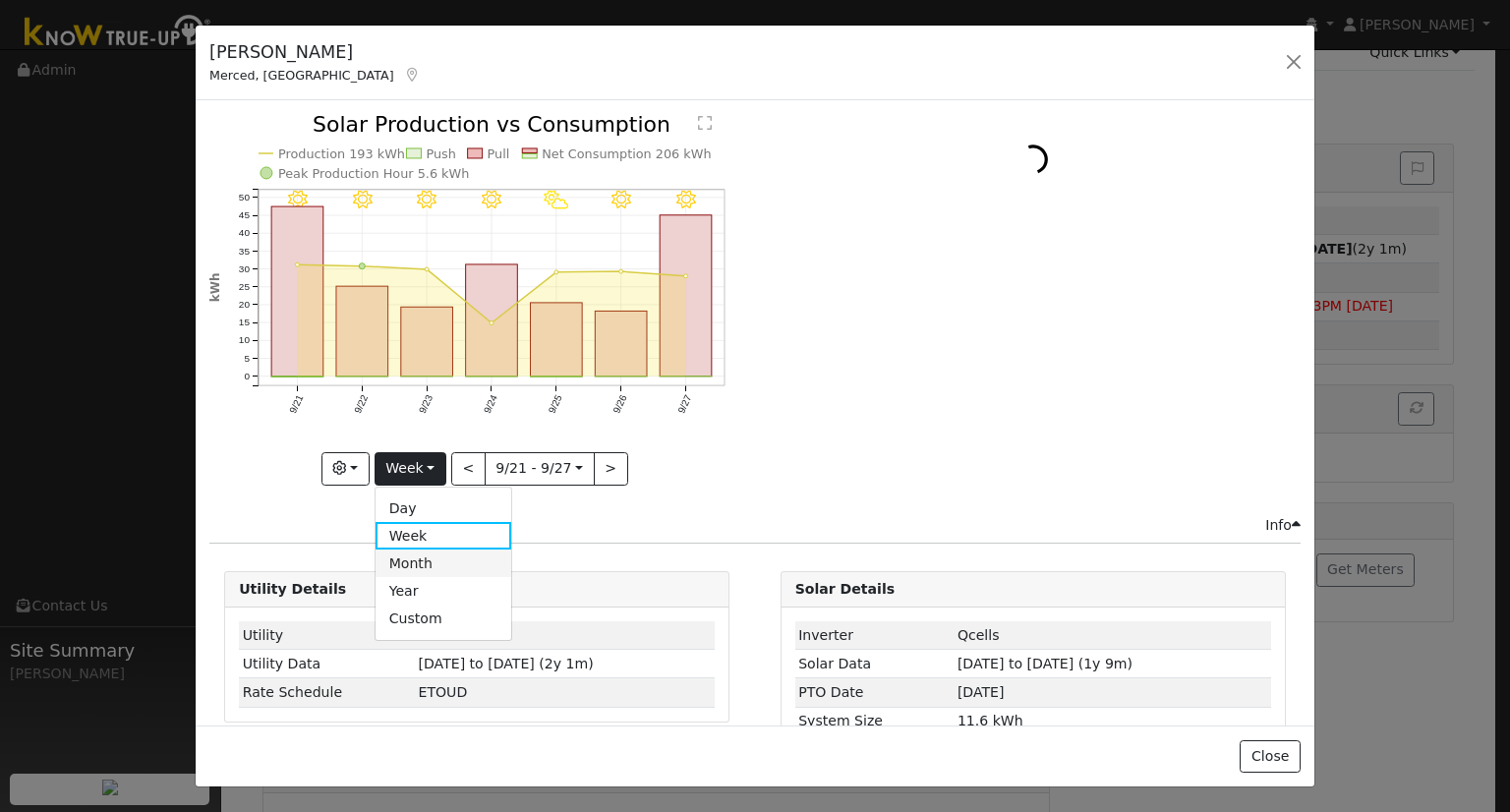
click at [453, 562] on link "Month" at bounding box center [444, 563] width 136 height 28
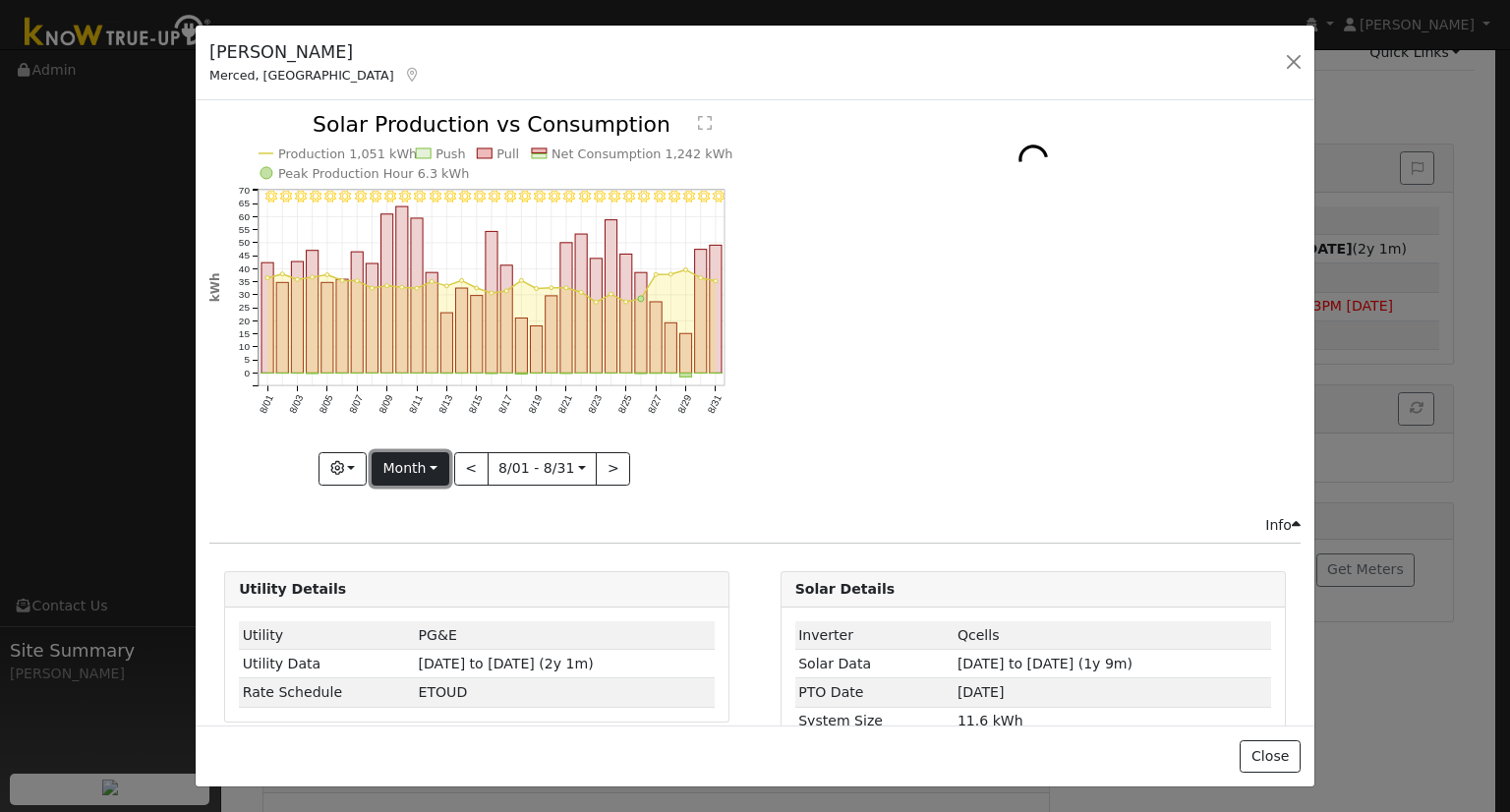
click at [425, 452] on button "Month" at bounding box center [410, 469] width 78 height 34
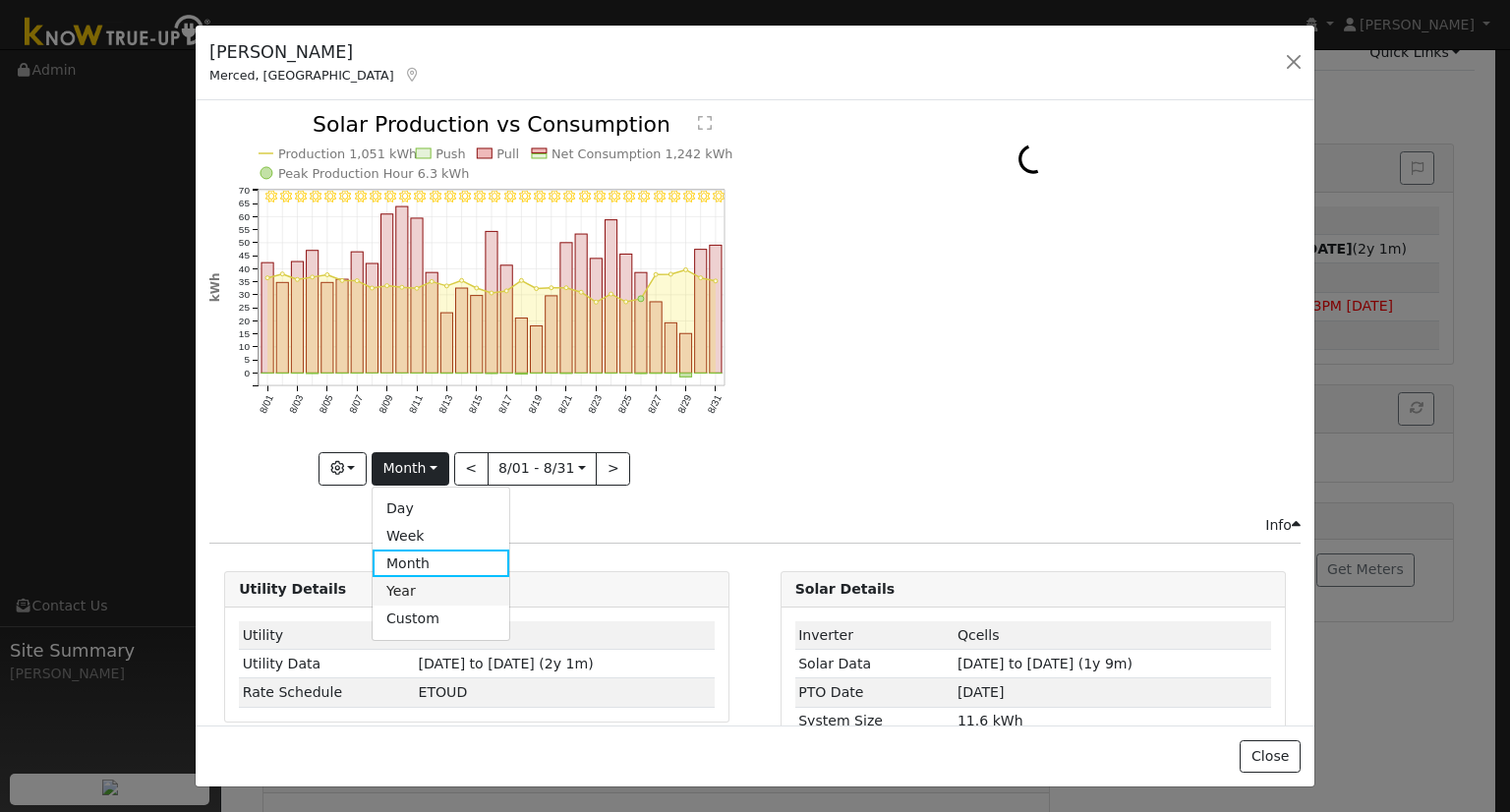
click at [425, 589] on link "Year" at bounding box center [441, 591] width 136 height 28
type input "[DATE]"
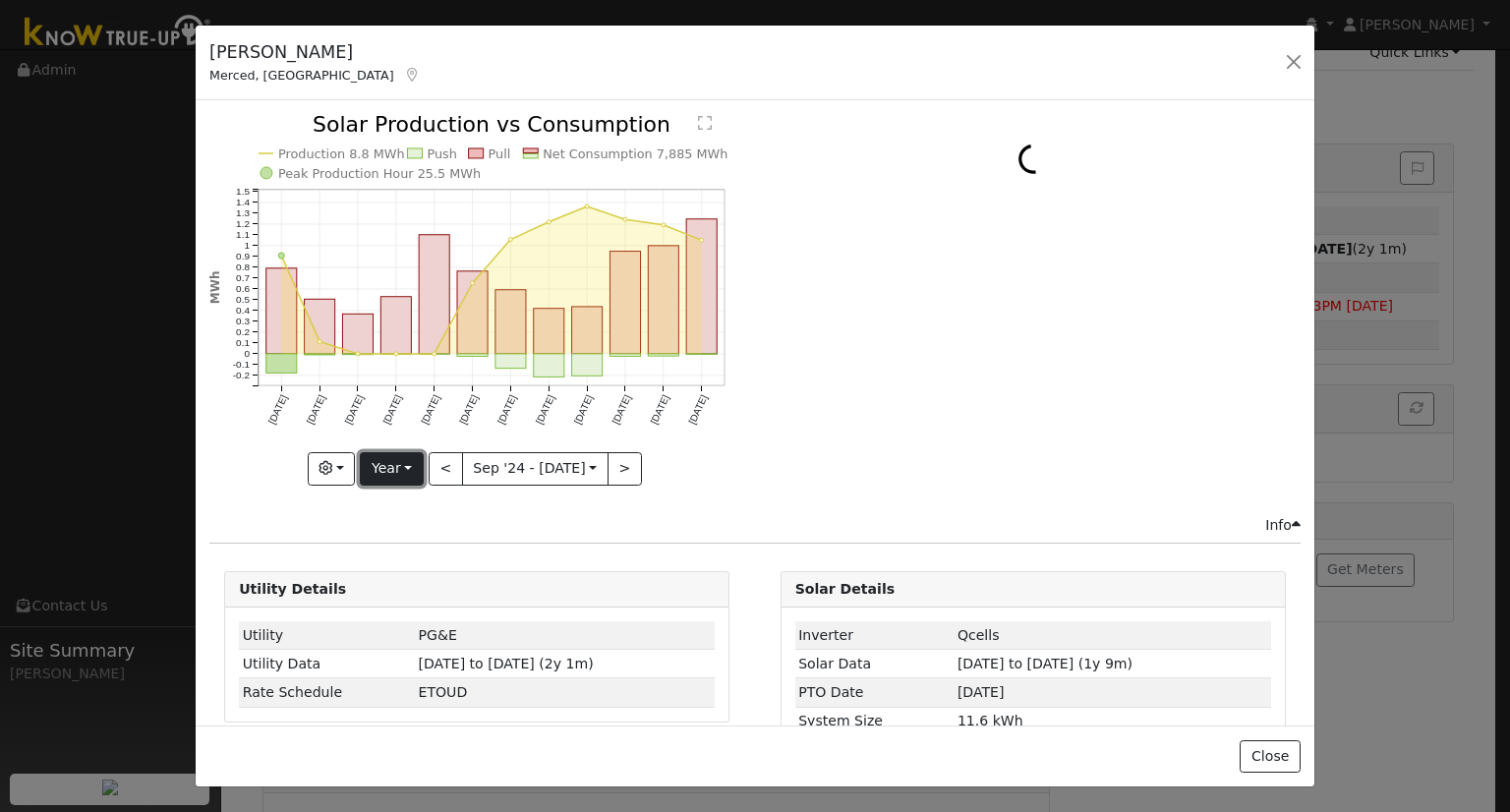
click at [363, 454] on button "Year" at bounding box center [391, 469] width 63 height 34
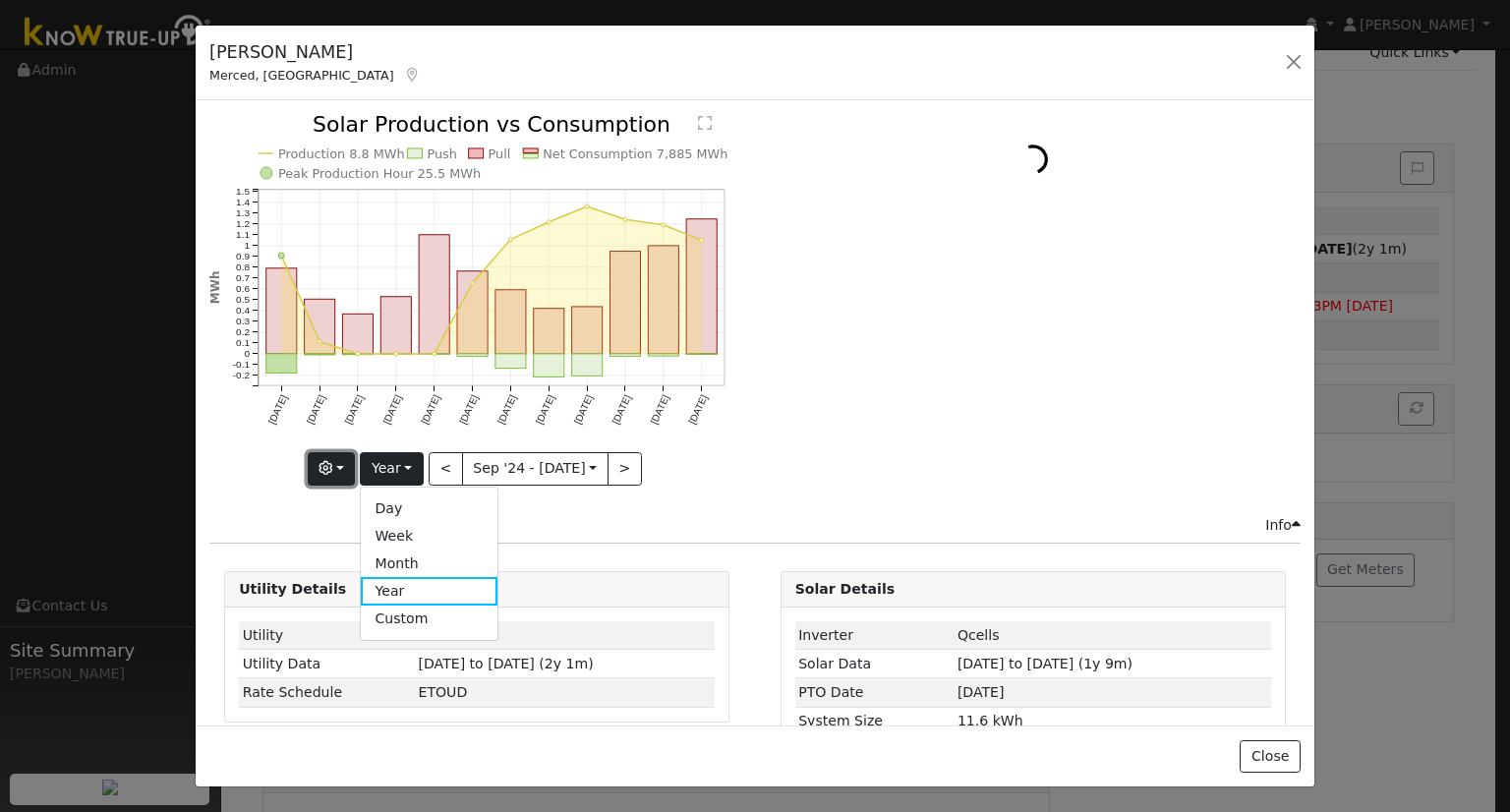
click at [347, 461] on button "button" at bounding box center [331, 469] width 48 height 34
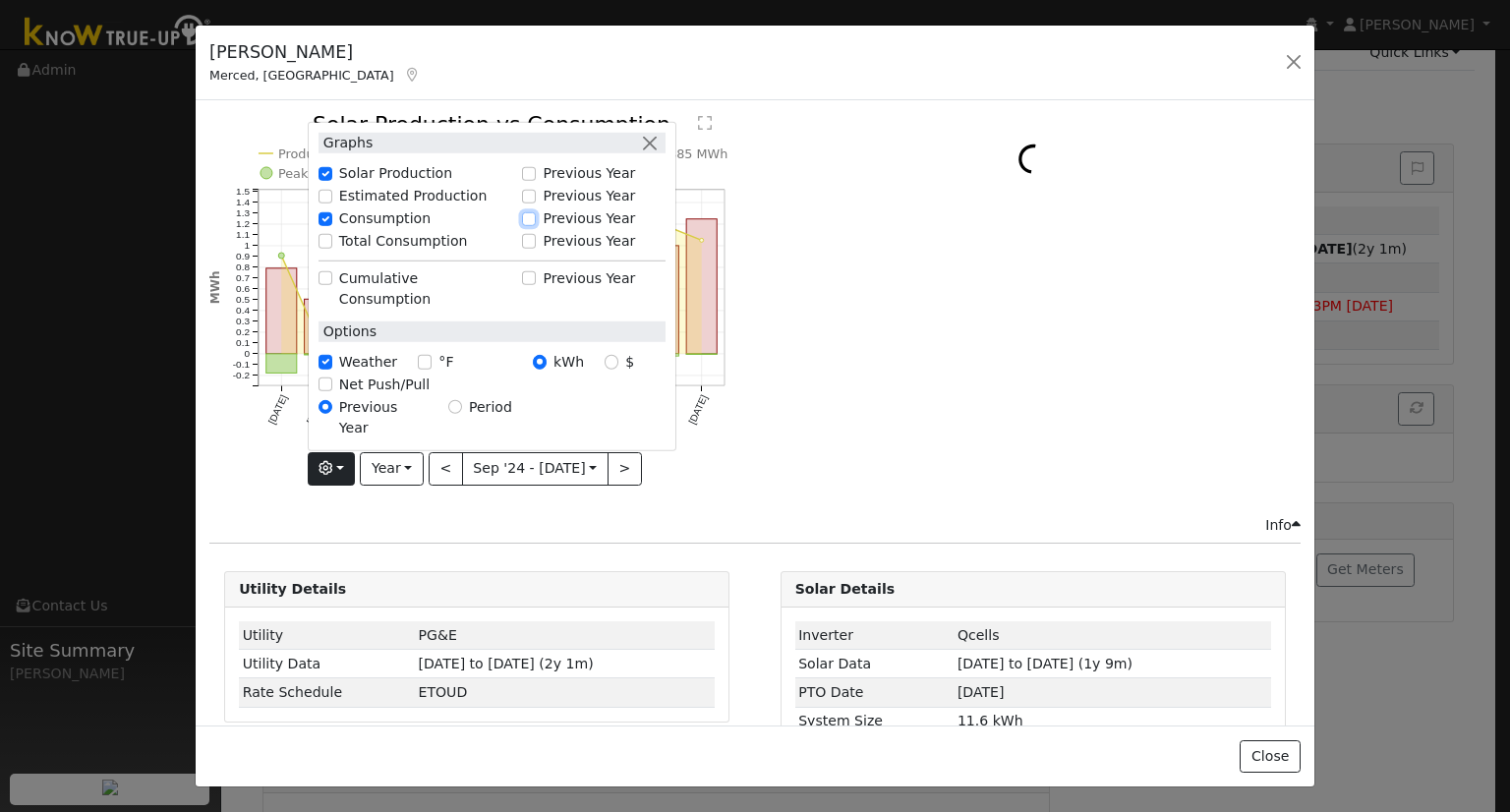
click at [534, 225] on input "Previous Year" at bounding box center [529, 218] width 14 height 14
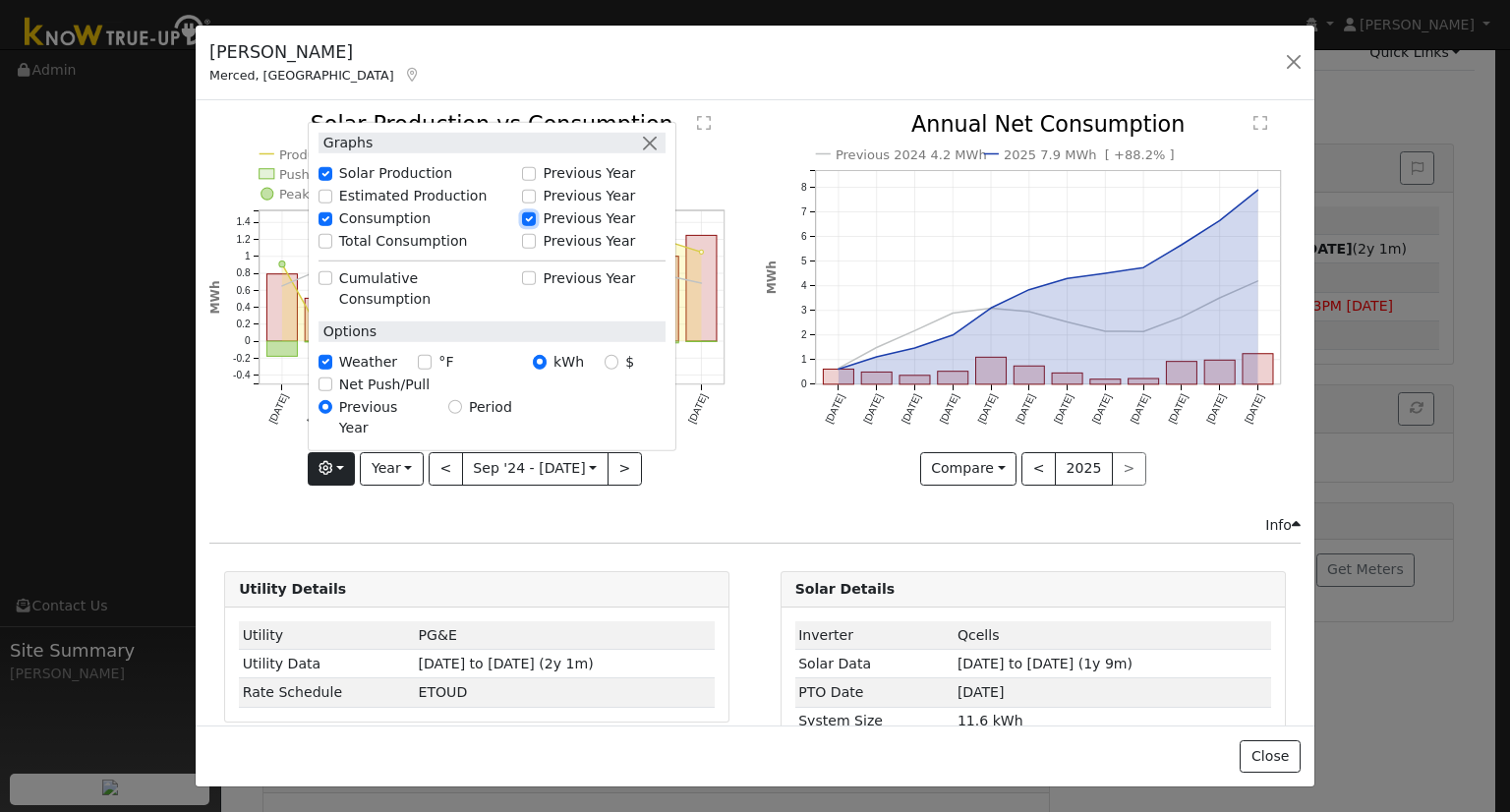
click at [532, 225] on input "Previous Year" at bounding box center [529, 218] width 14 height 14
checkbox input "false"
click at [321, 248] on input "Total Consumption" at bounding box center [325, 241] width 14 height 14
click at [651, 153] on button "button" at bounding box center [650, 142] width 21 height 21
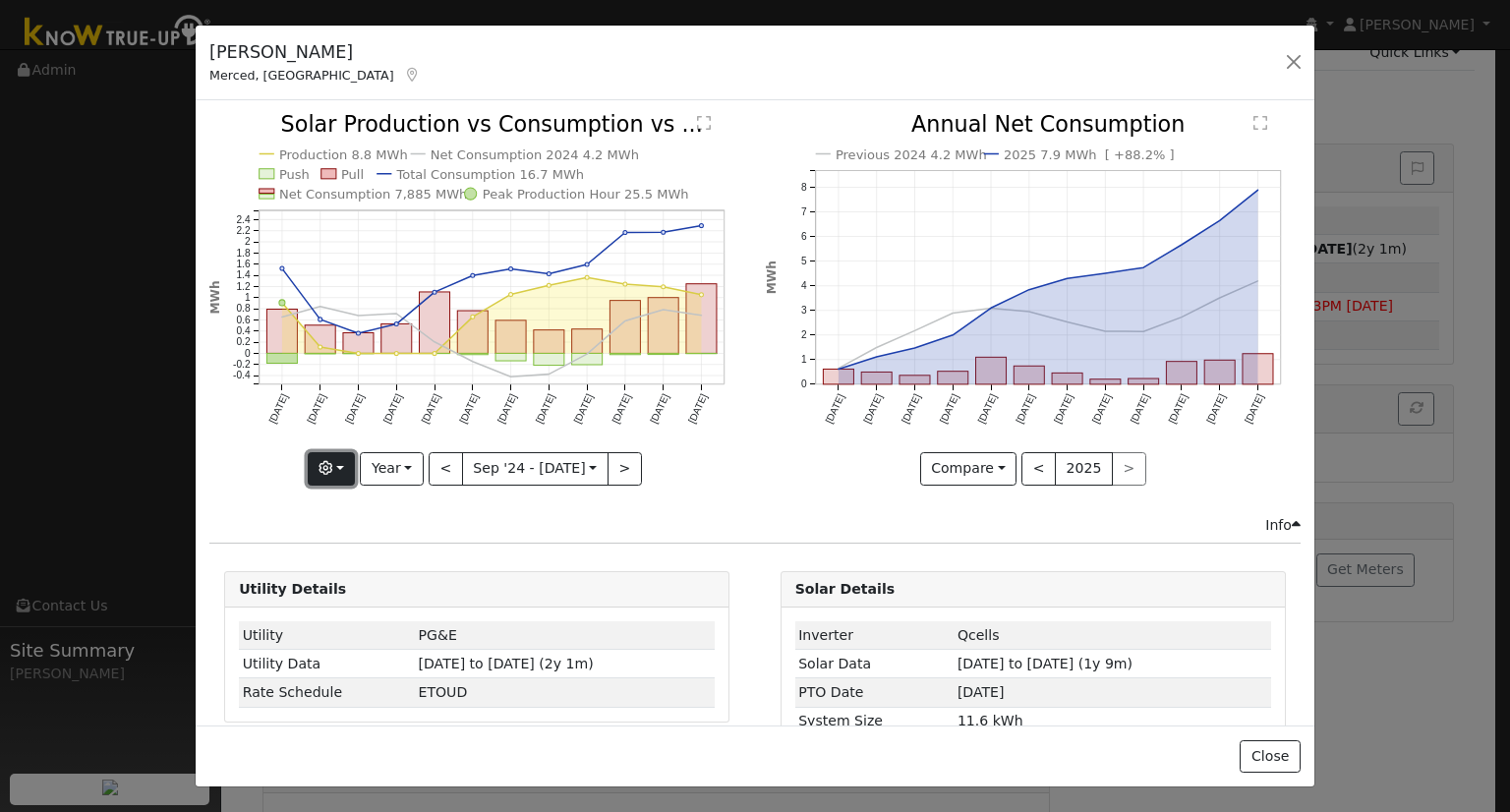
click at [332, 464] on icon "button" at bounding box center [325, 468] width 14 height 14
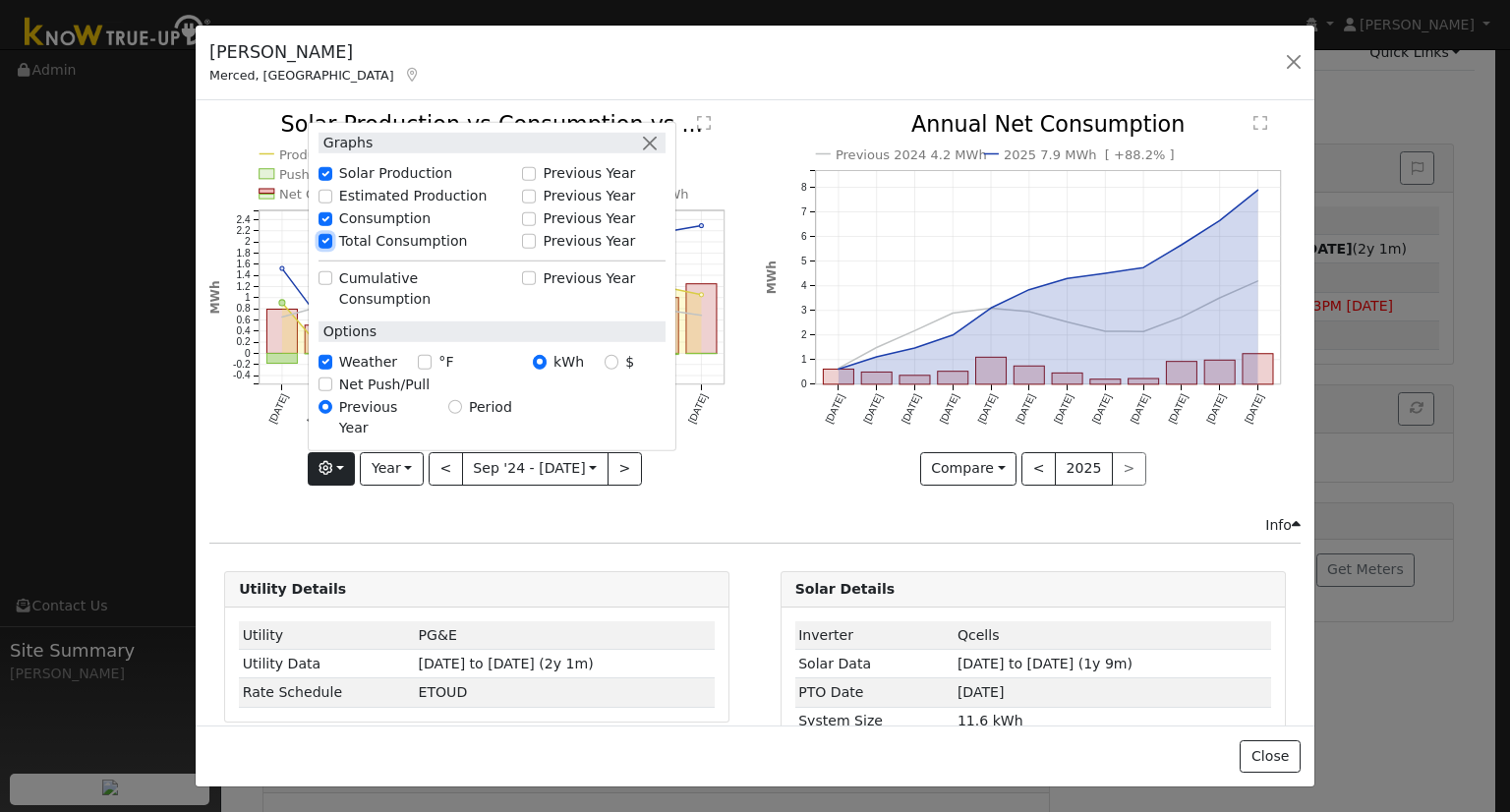
click at [327, 248] on input "Total Consumption" at bounding box center [325, 241] width 14 height 14
checkbox input "false"
click at [533, 181] on input "Previous Year" at bounding box center [529, 174] width 14 height 14
checkbox input "true"
click at [654, 153] on button "button" at bounding box center [650, 142] width 21 height 21
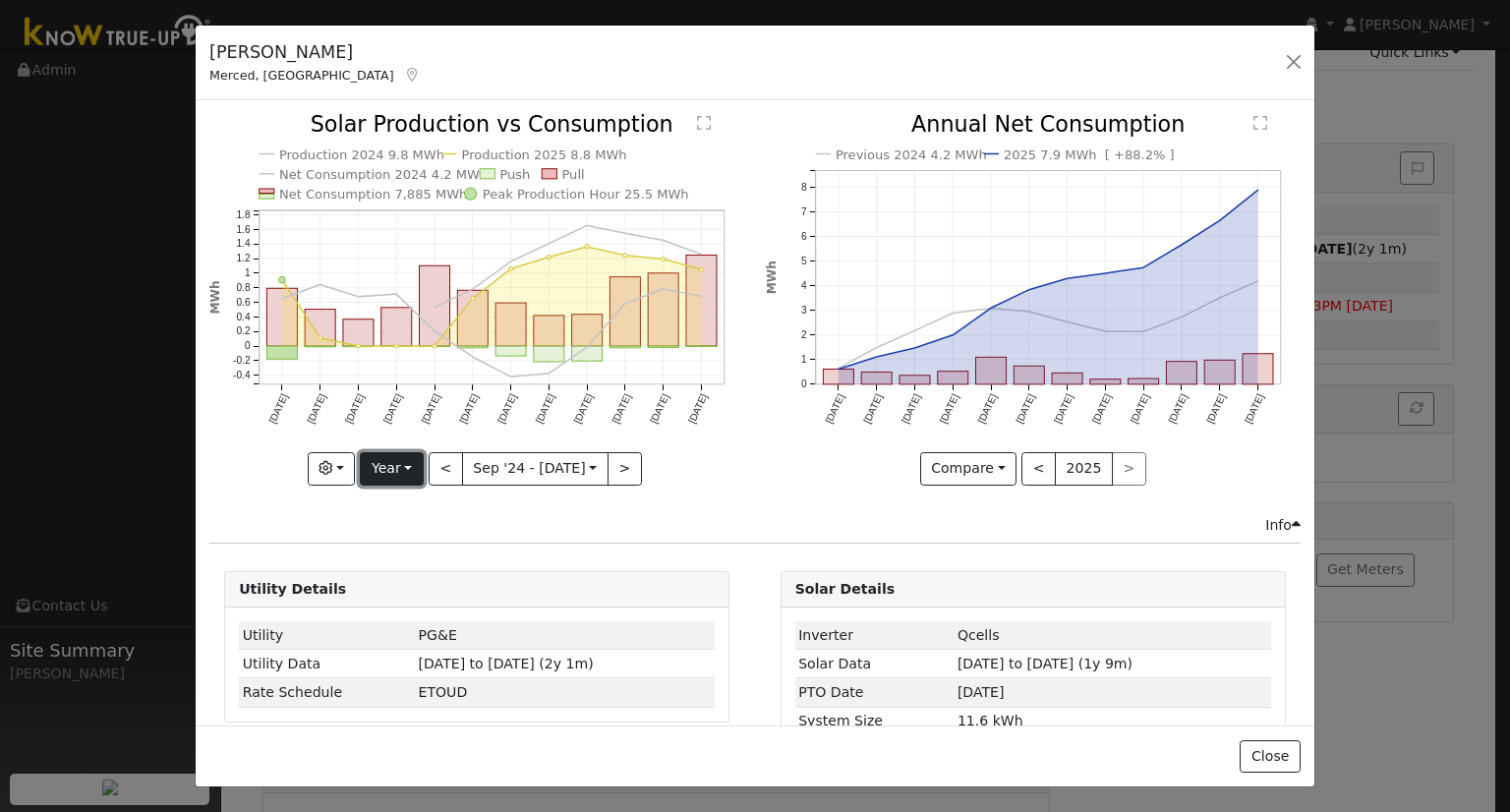
click at [407, 467] on button "Year" at bounding box center [391, 469] width 63 height 34
click at [1284, 62] on button "button" at bounding box center [1294, 62] width 28 height 28
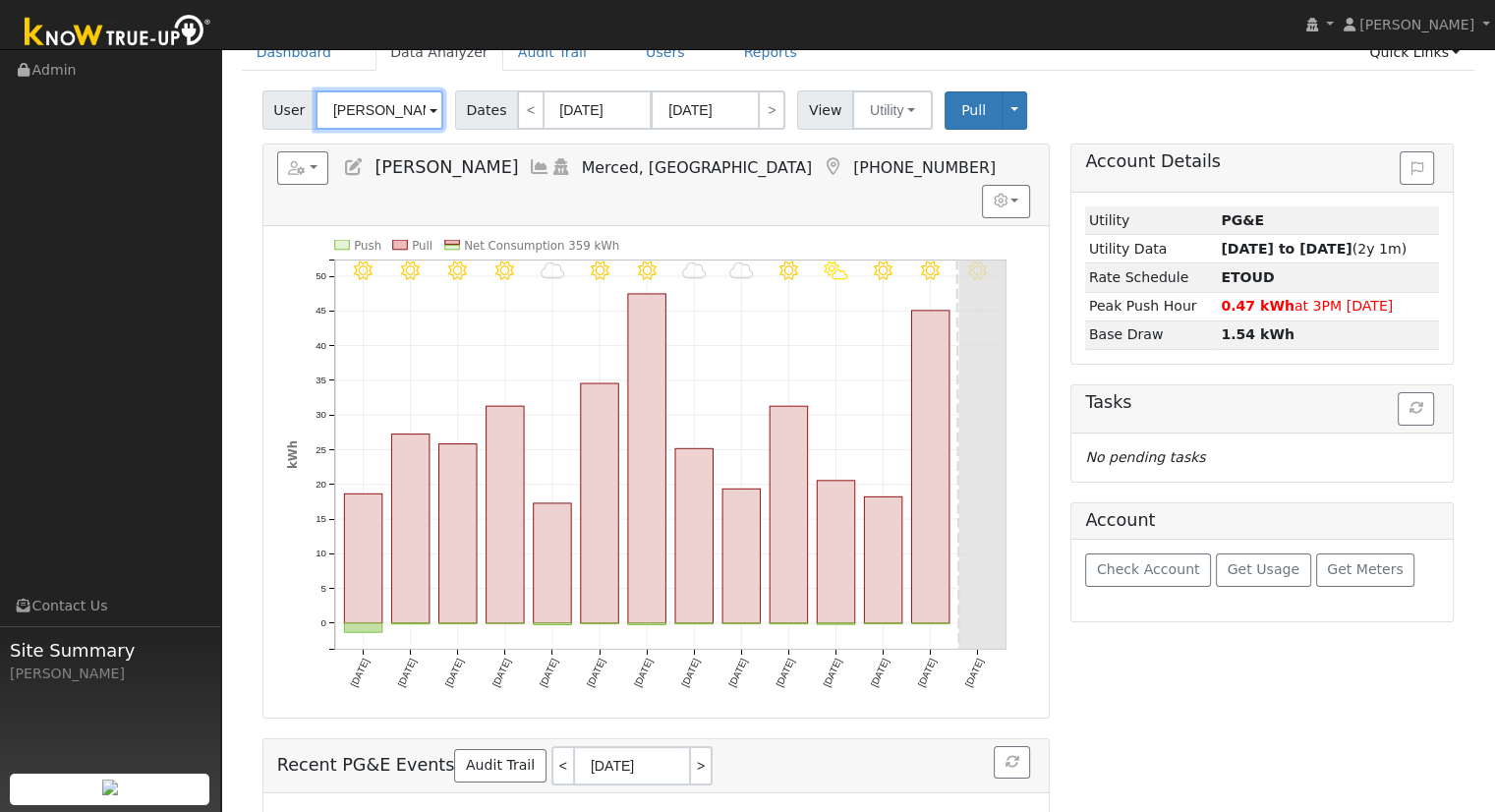
click at [392, 96] on input "[PERSON_NAME]" at bounding box center [378, 111] width 127 height 40
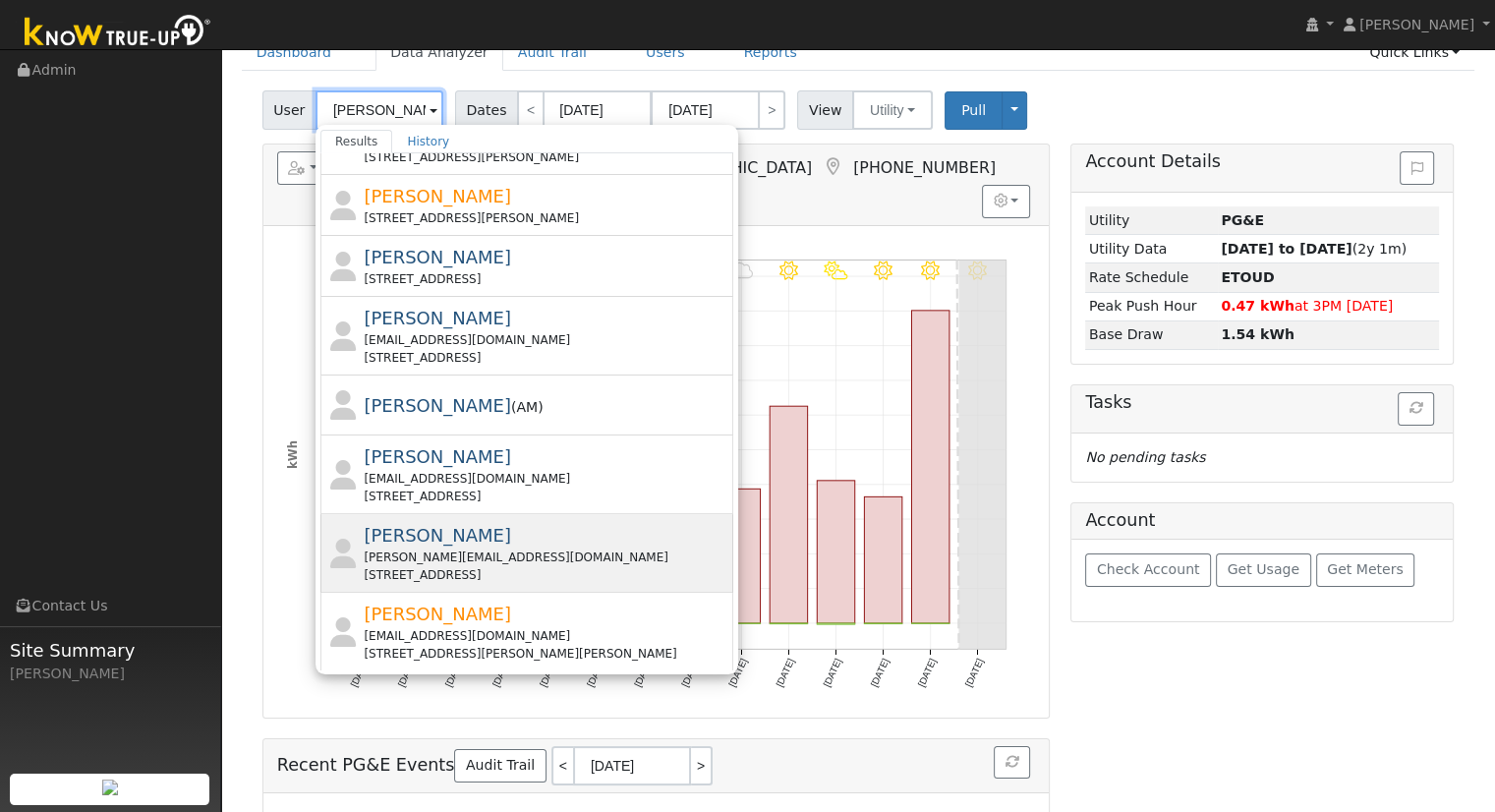
scroll to position [636, 0]
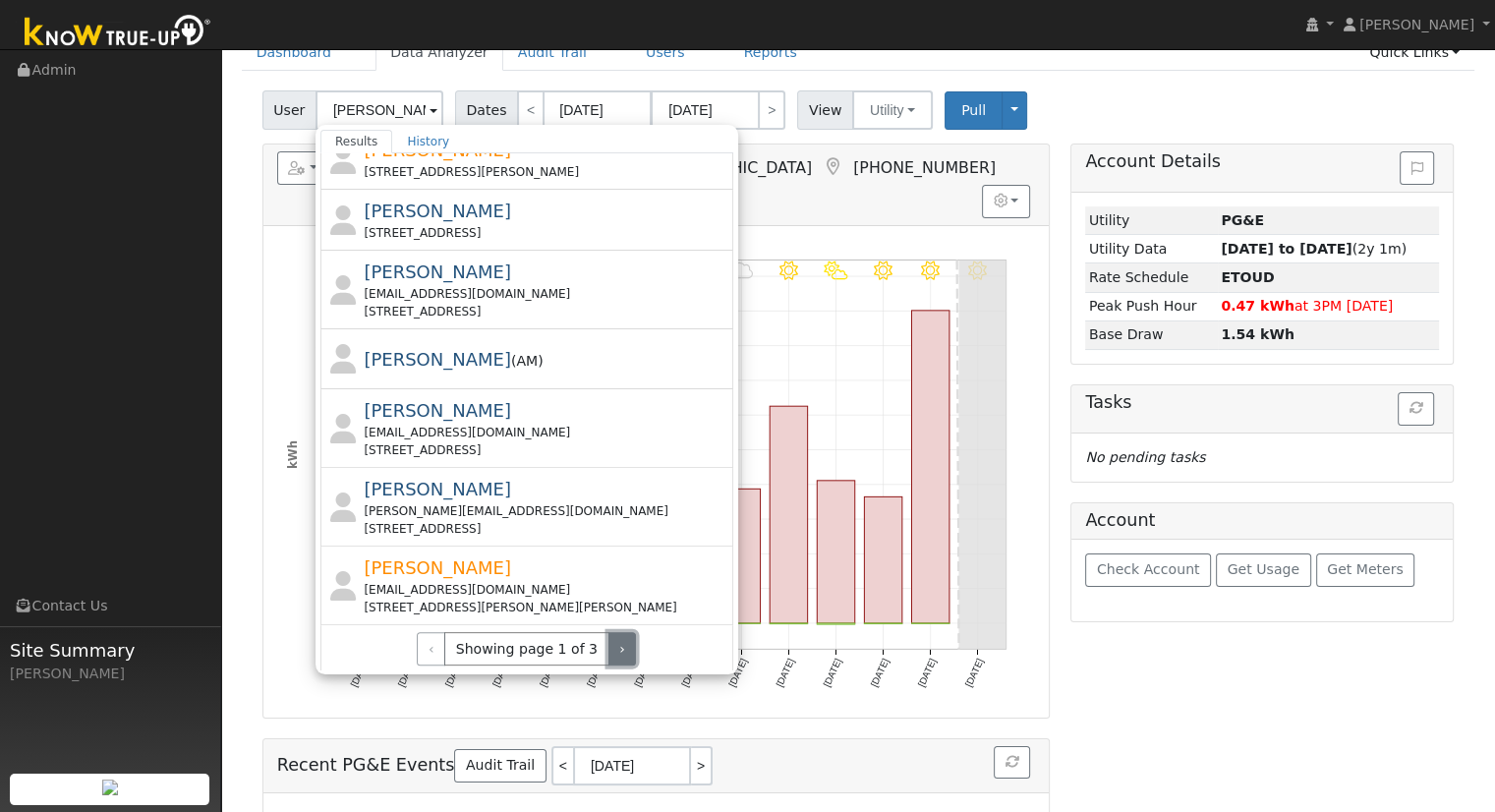
click at [622, 652] on button "›" at bounding box center [623, 649] width 29 height 34
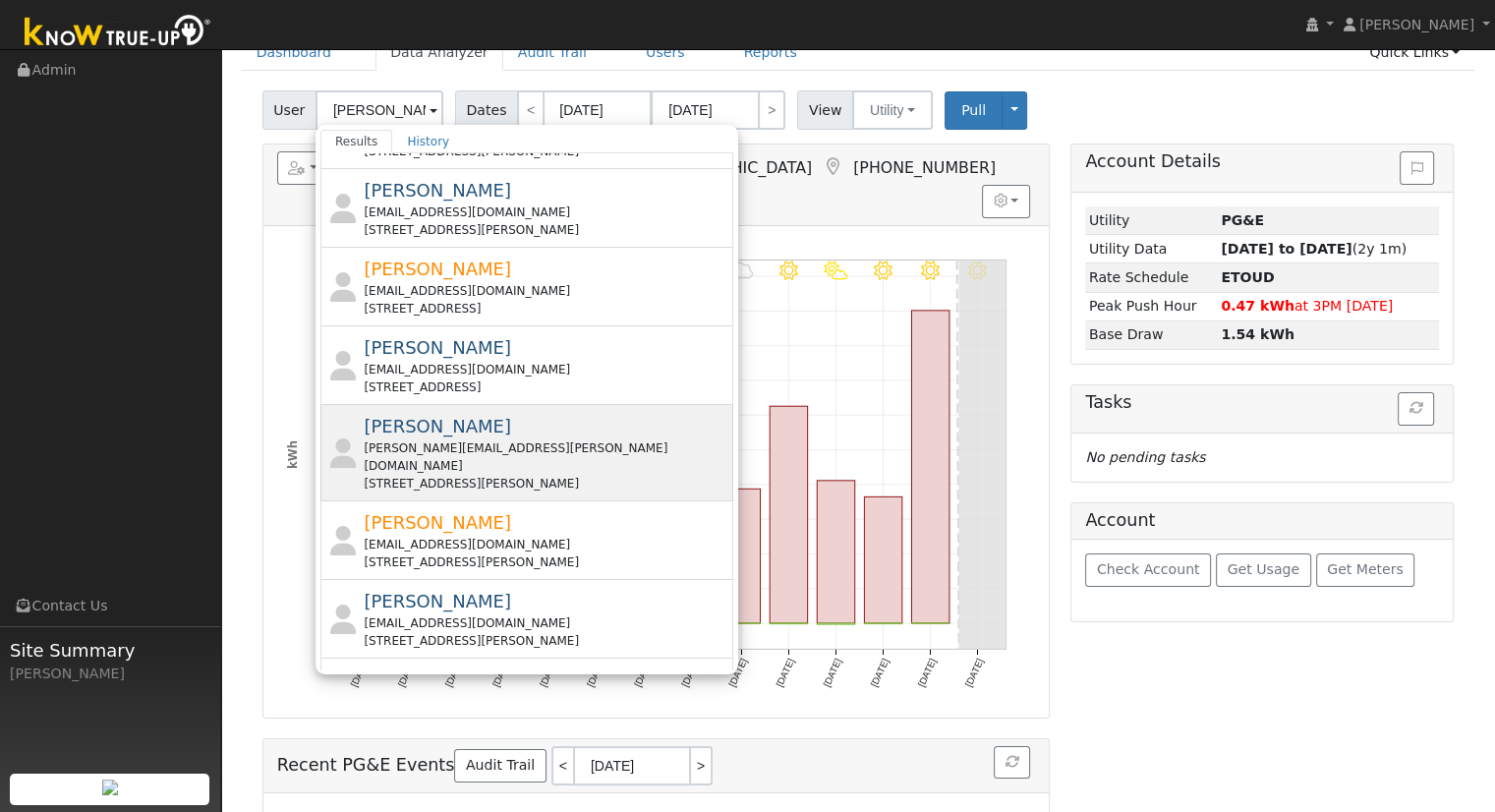
scroll to position [0, 0]
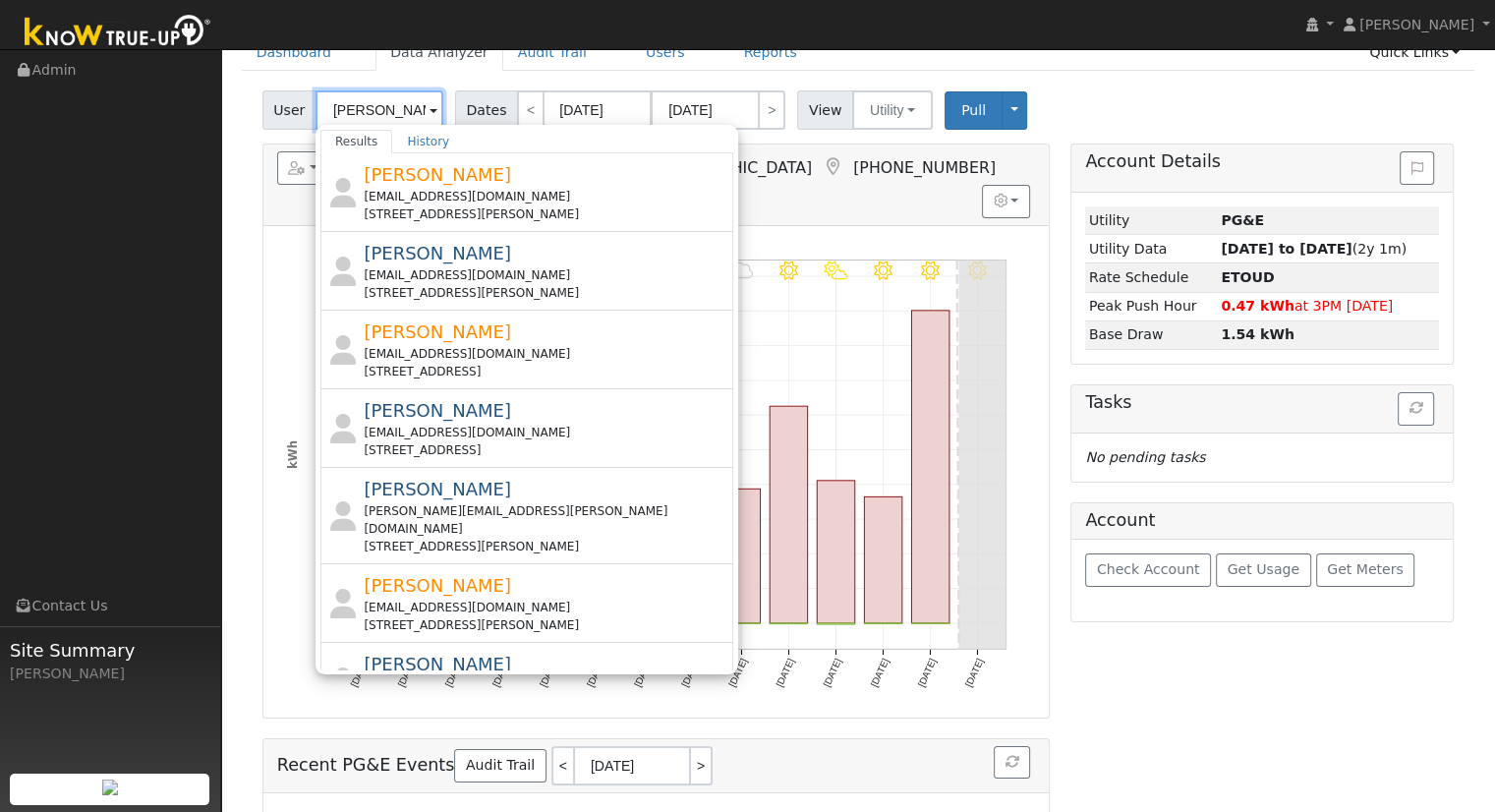
click at [379, 112] on input "[PERSON_NAME]" at bounding box center [378, 111] width 127 height 40
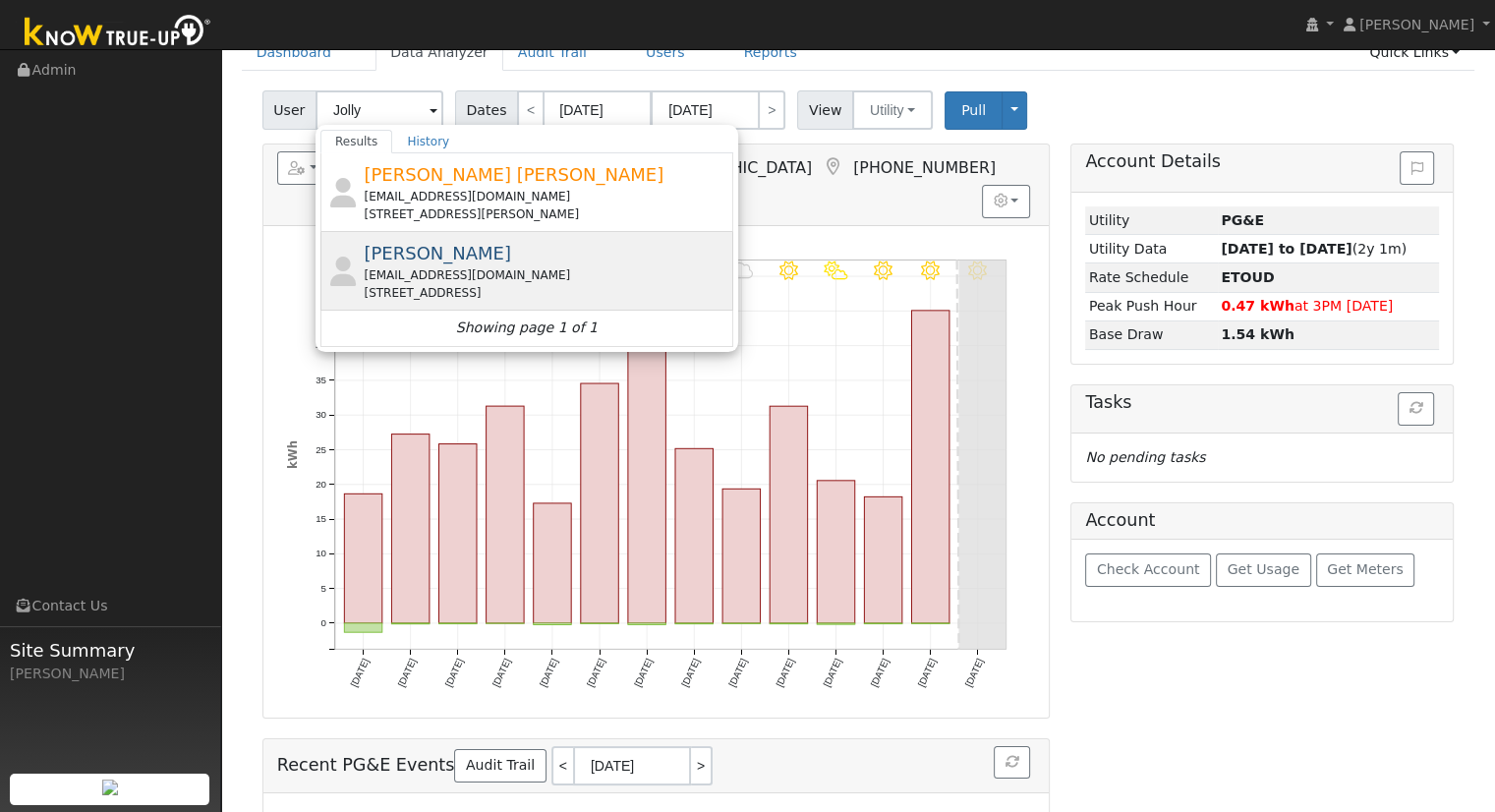
click at [614, 261] on div "[PERSON_NAME] [PERSON_NAME][EMAIL_ADDRESS][DOMAIN_NAME] [STREET_ADDRESS]" at bounding box center [545, 271] width 365 height 62
type input "[PERSON_NAME]"
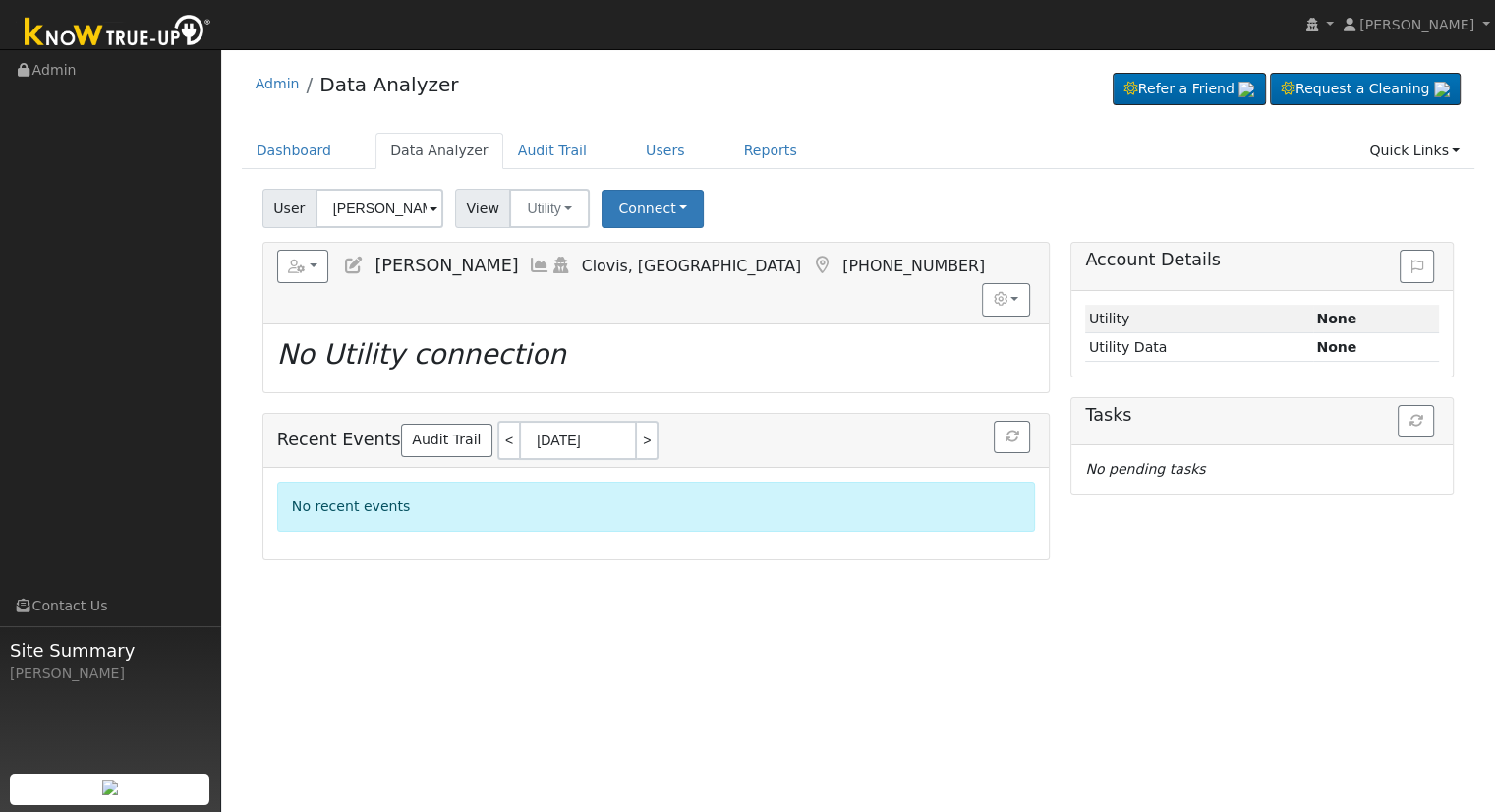
click at [353, 265] on icon at bounding box center [354, 266] width 22 height 18
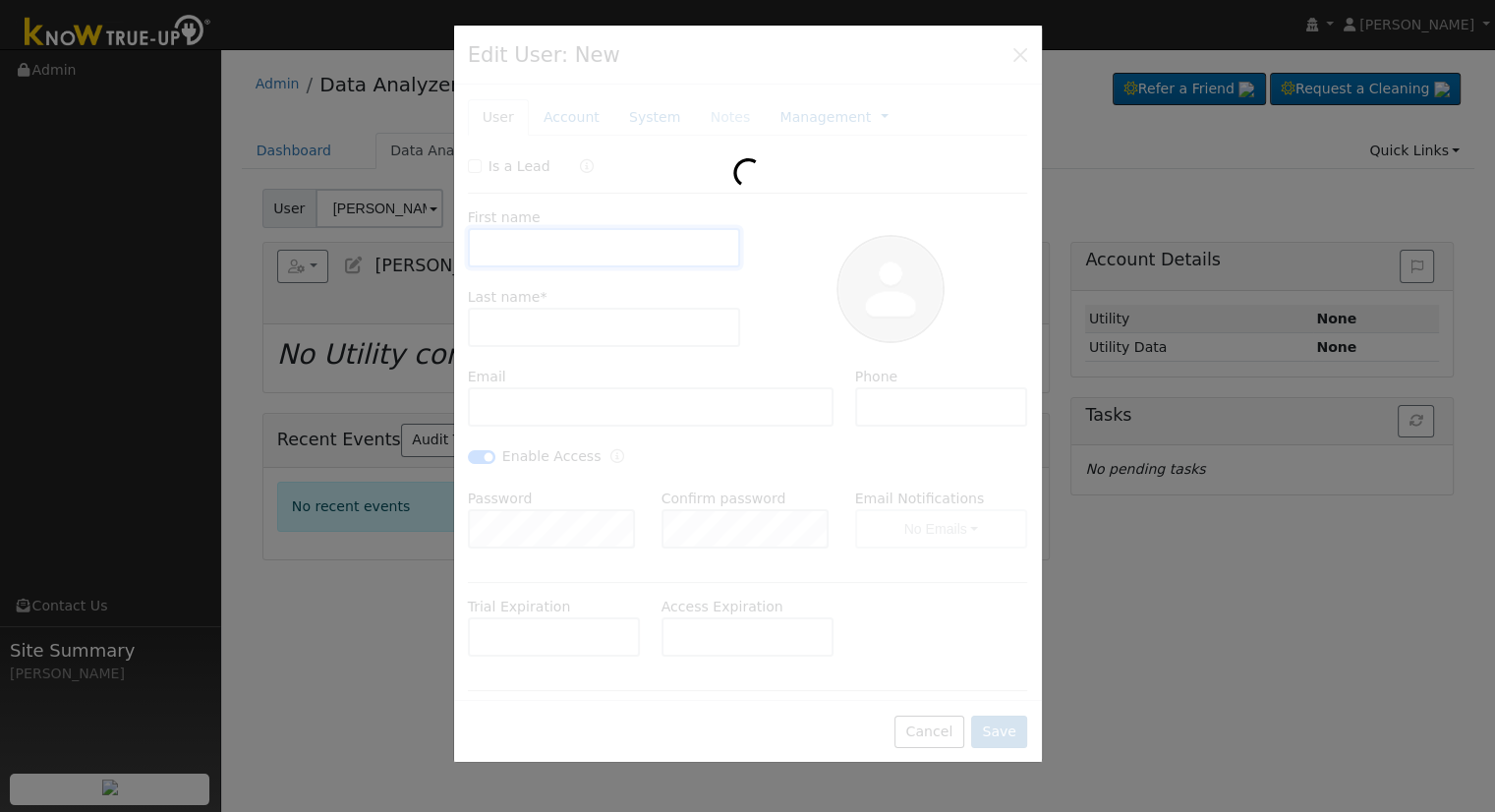
type input "[PERSON_NAME]"
type input "Jolly"
type input "[EMAIL_ADDRESS][DOMAIN_NAME]"
type input "[PHONE_NUMBER]"
checkbox input "true"
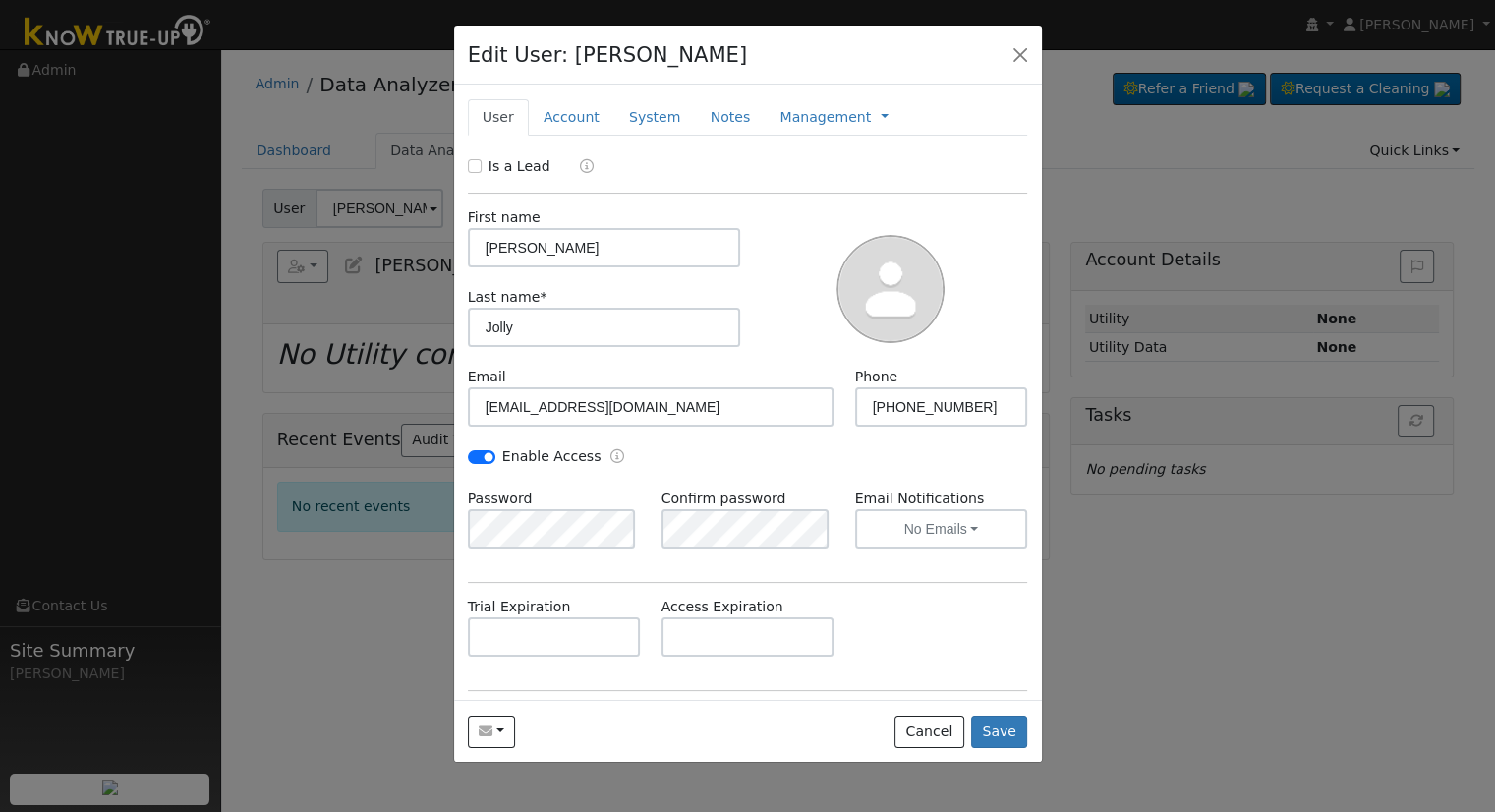
click at [709, 200] on div "First name [PERSON_NAME] Last name * [PERSON_NAME]" at bounding box center [748, 280] width 574 height 173
click at [1016, 49] on button "button" at bounding box center [1021, 54] width 28 height 28
